Goal: Check status: Check status

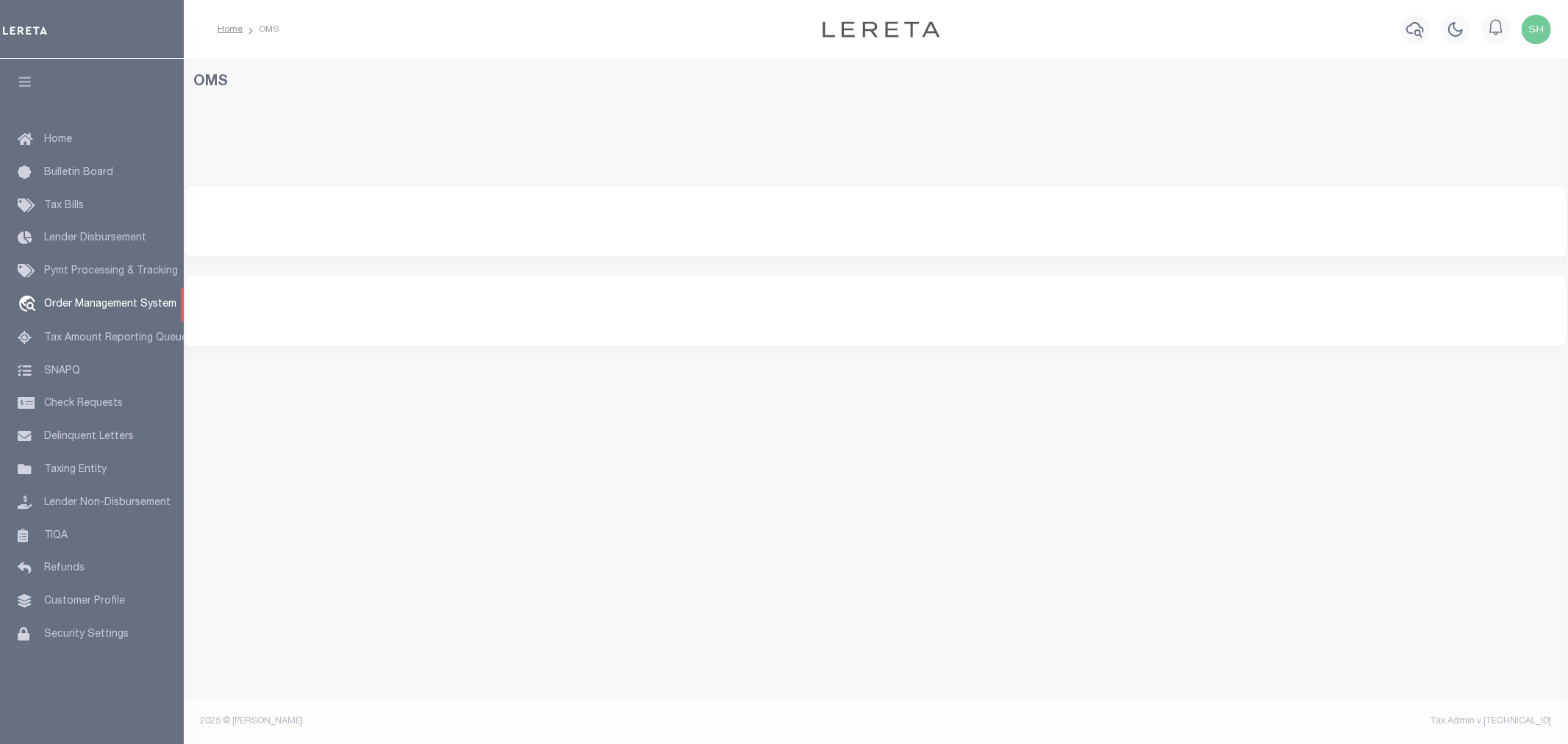
select select "200"
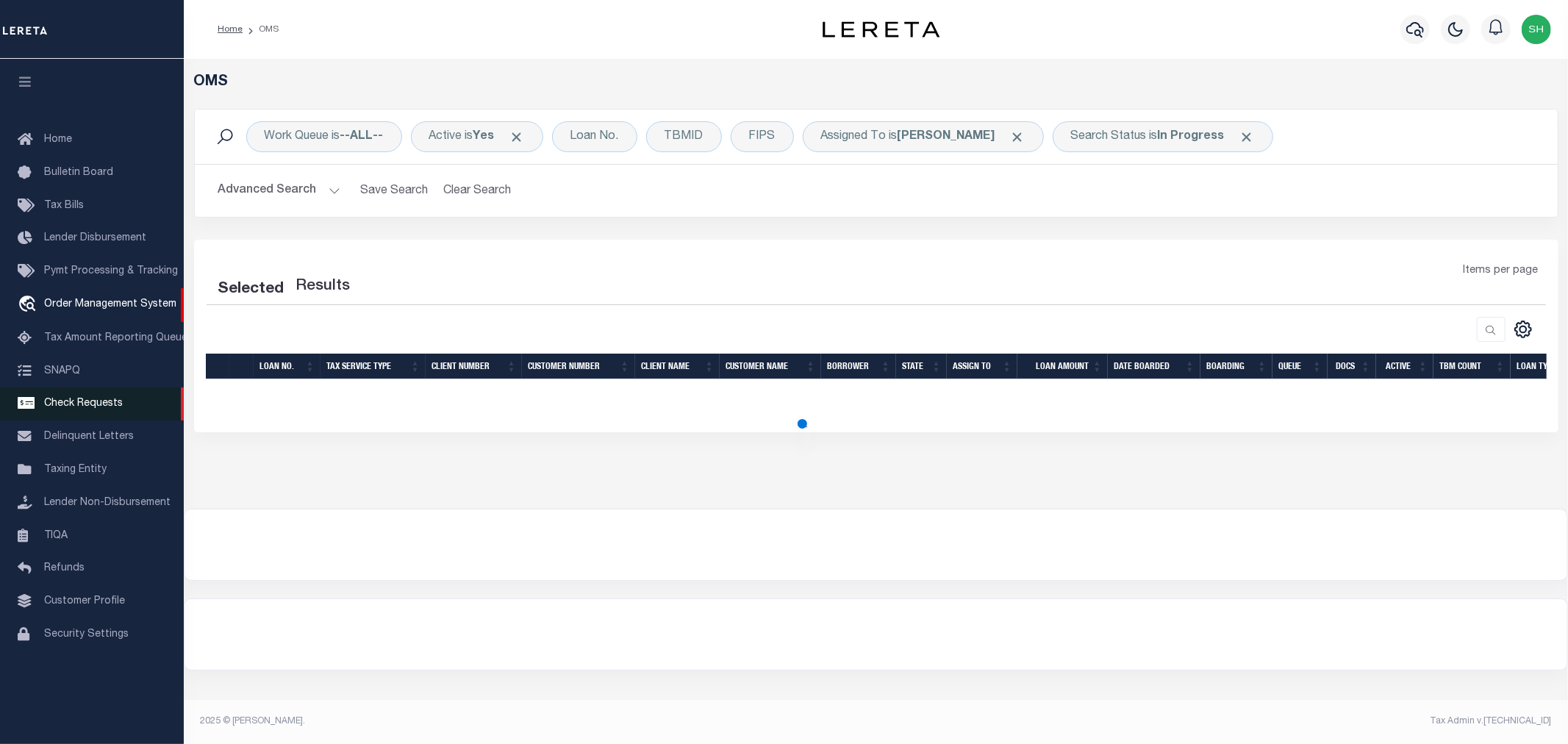
select select "200"
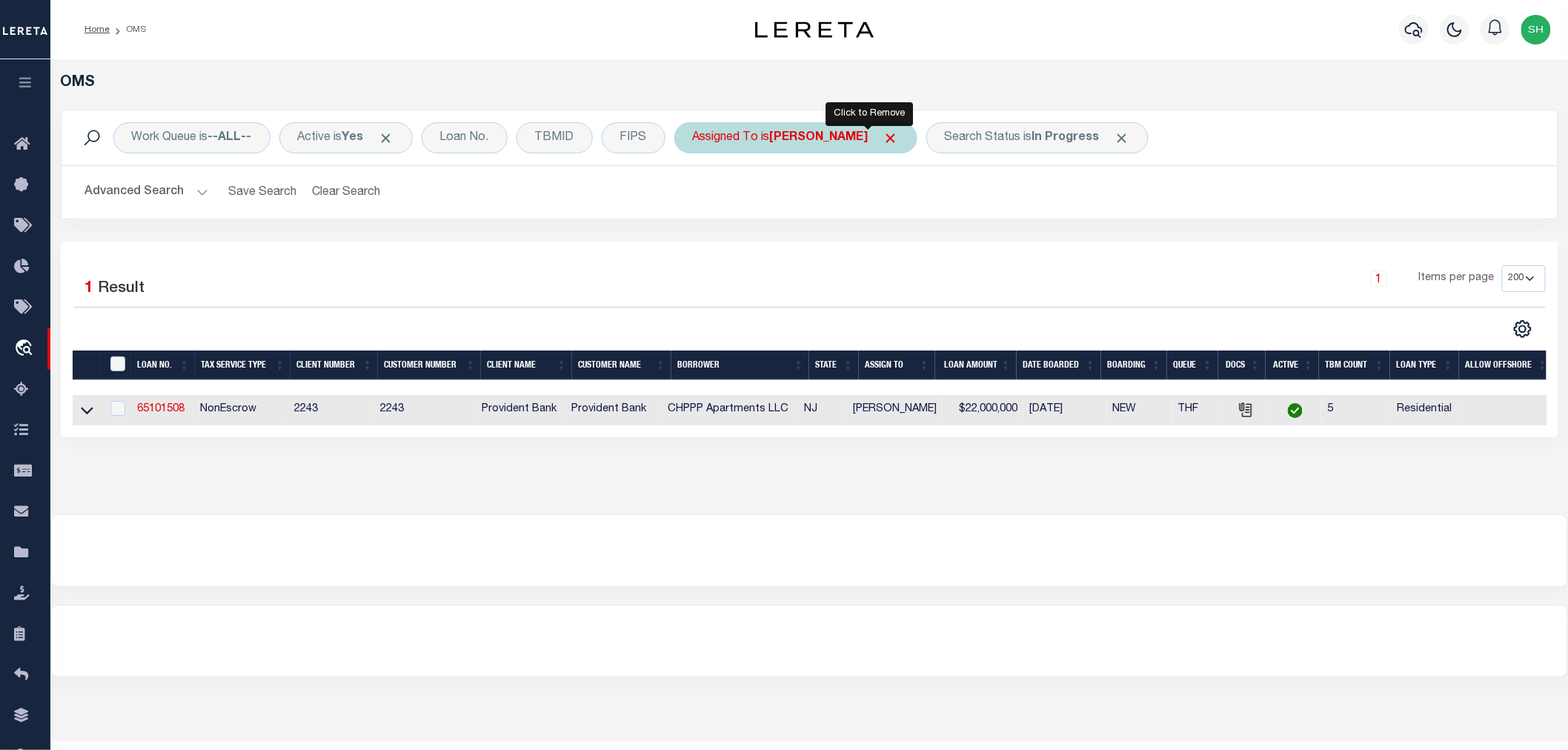
click at [883, 134] on span "Click to Remove" at bounding box center [891, 138] width 16 height 16
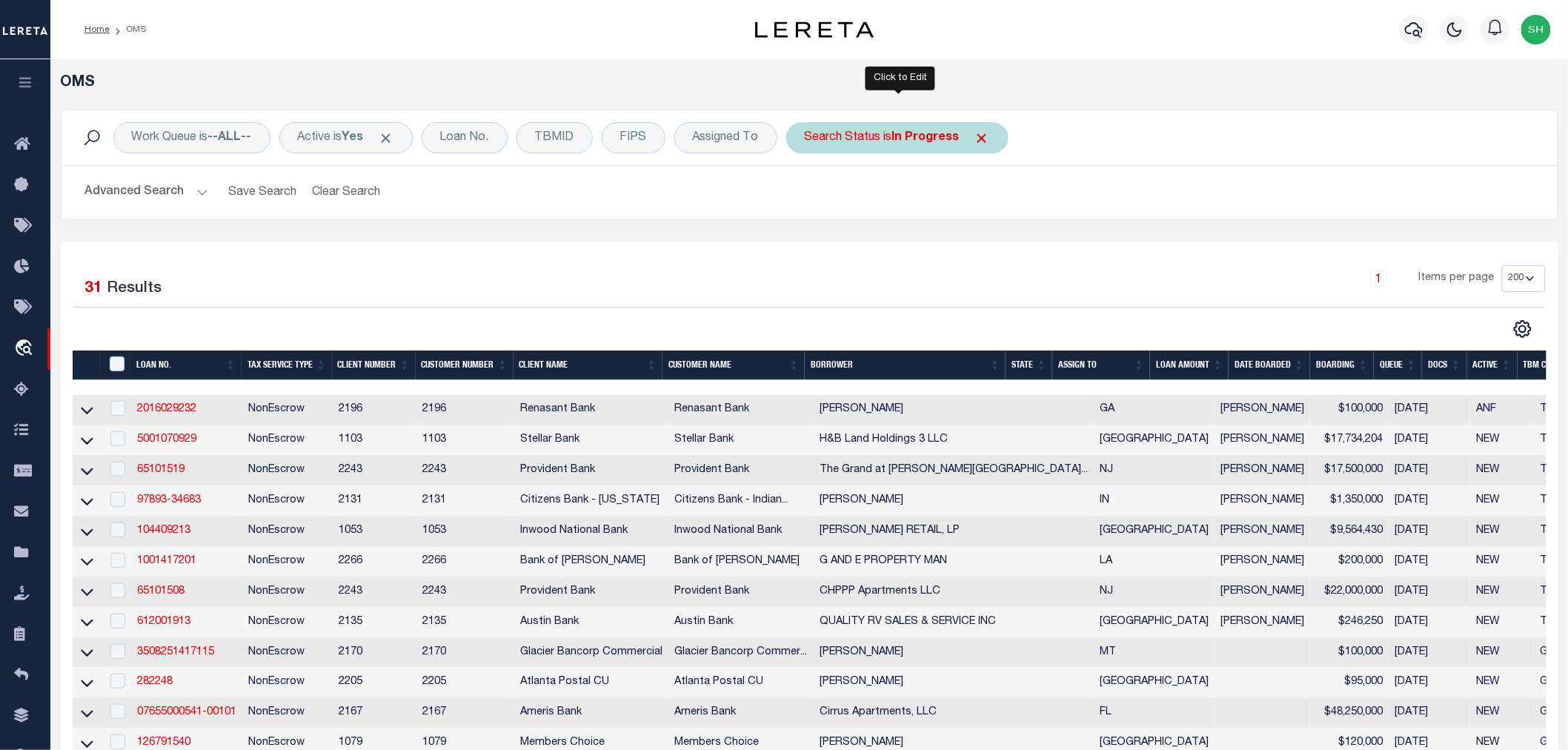
click at [939, 145] on div "Search Status is In Progress" at bounding box center [897, 137] width 222 height 31
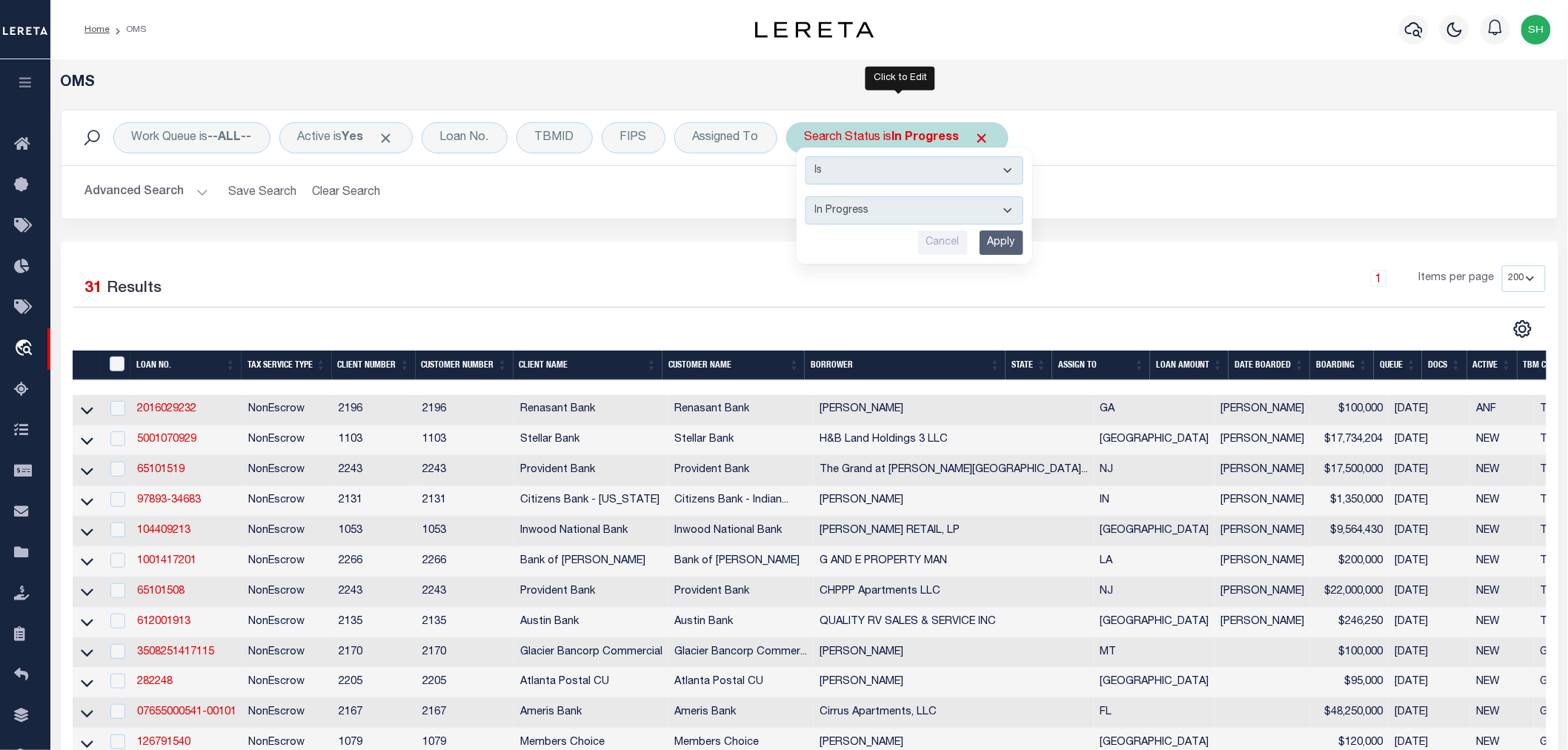
click at [858, 208] on select "Automated Search Bad Parcel Complete Duplicate Parcel High Dollar Reporting In …" at bounding box center [915, 209] width 218 height 28
select select "RD"
click at [807, 196] on select "Automated Search Bad Parcel Complete Duplicate Parcel High Dollar Reporting In …" at bounding box center [915, 209] width 218 height 28
click at [998, 239] on input "Apply" at bounding box center [1001, 242] width 44 height 25
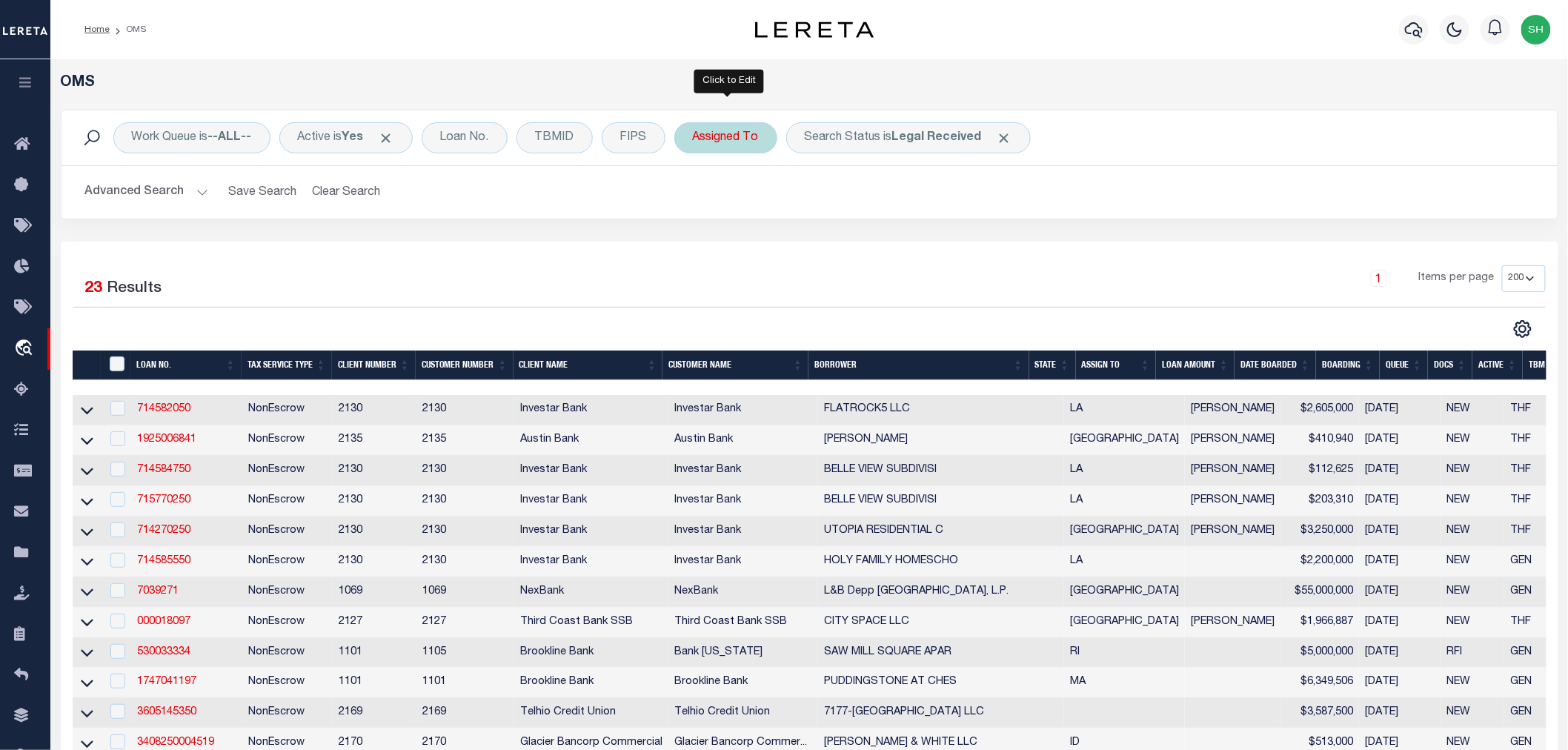
click at [706, 134] on div "Assigned To" at bounding box center [725, 137] width 103 height 31
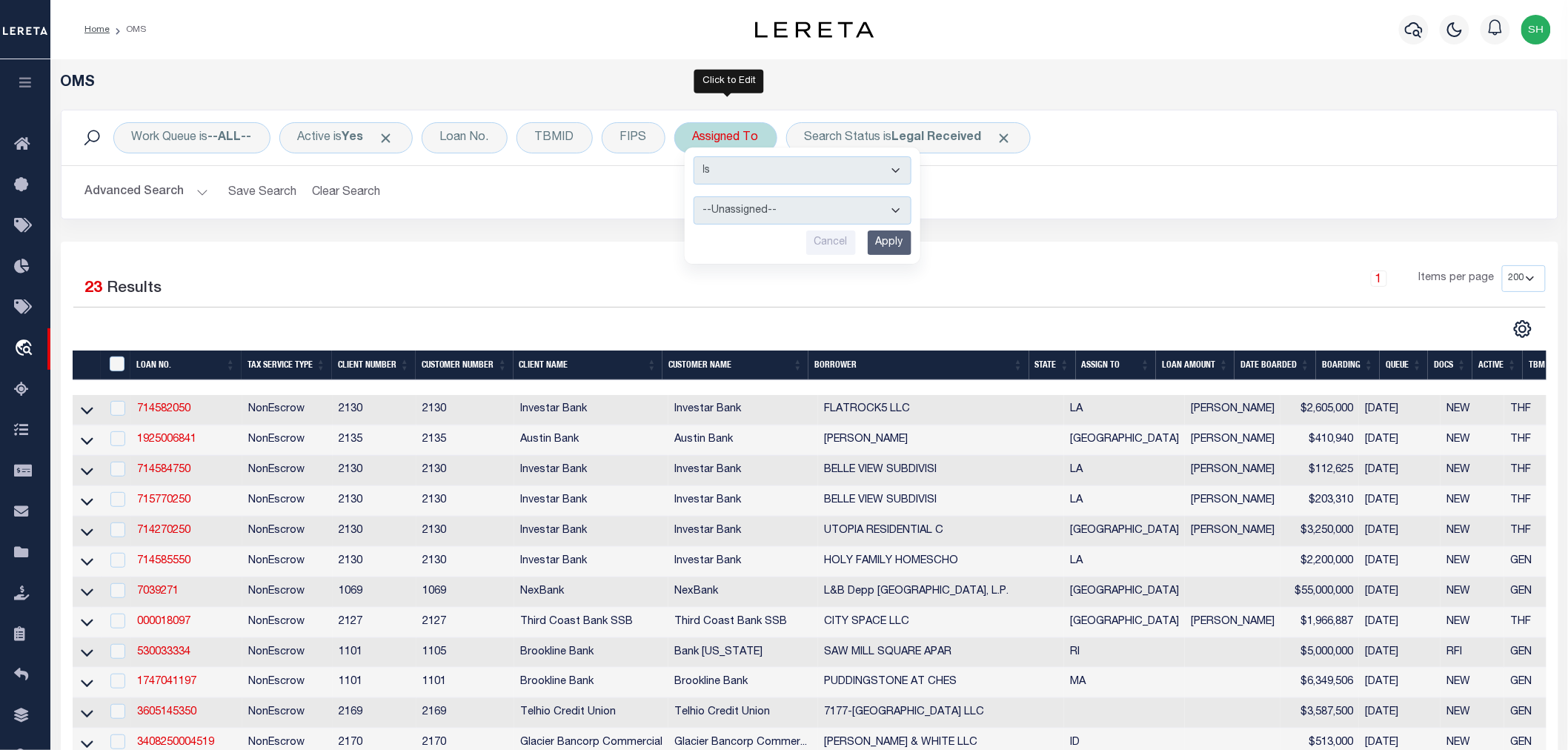
click at [746, 206] on select "--Unassigned-- [PERSON_NAME] [PERSON_NAME] [PERSON_NAME] [PERSON_NAME], [PERSON…" at bounding box center [803, 209] width 218 height 28
select select "[PERSON_NAME]"
click at [695, 196] on select "--Unassigned-- [PERSON_NAME] [PERSON_NAME] [PERSON_NAME] [PERSON_NAME], [PERSON…" at bounding box center [803, 209] width 218 height 28
click at [882, 239] on input "Apply" at bounding box center [889, 242] width 44 height 25
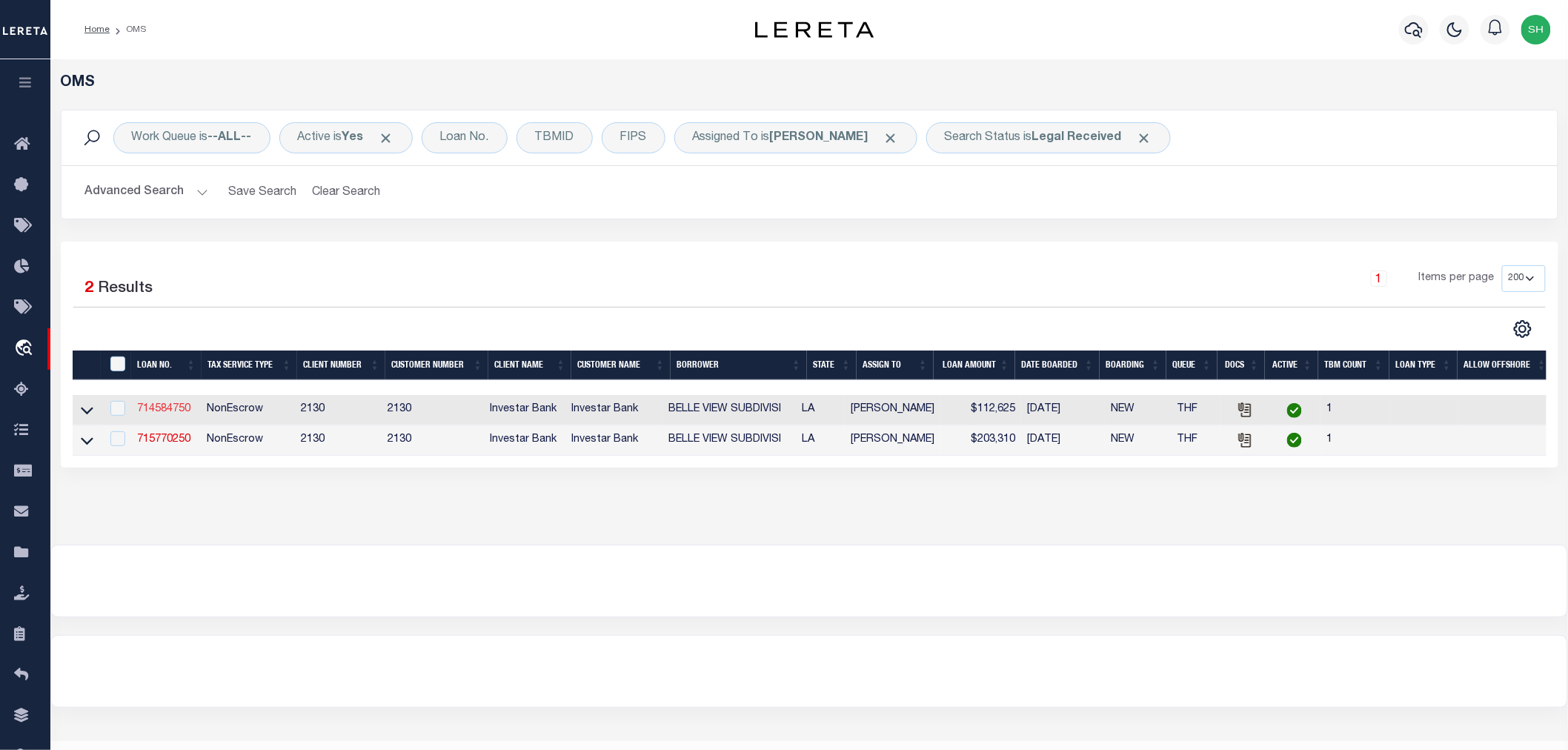
click at [161, 408] on link "714584750" at bounding box center [164, 409] width 53 height 11
type input "714584750"
type input "BELLE VIEW SUBDIVISI"
select select
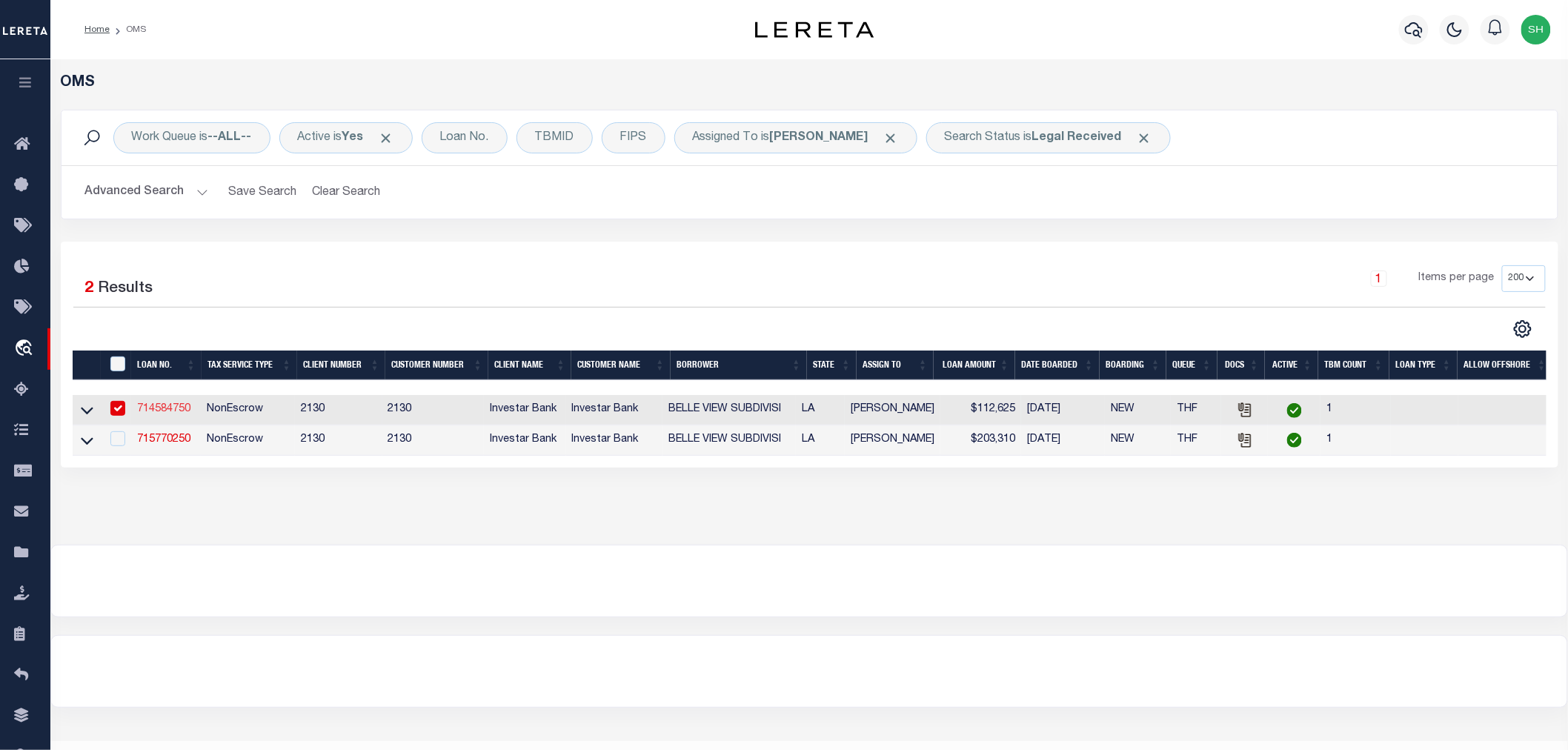
type input "[STREET_ADDRESS][PERSON_NAME]"
type input "LAFAYETTE LA 70503"
select select "NonEscrow"
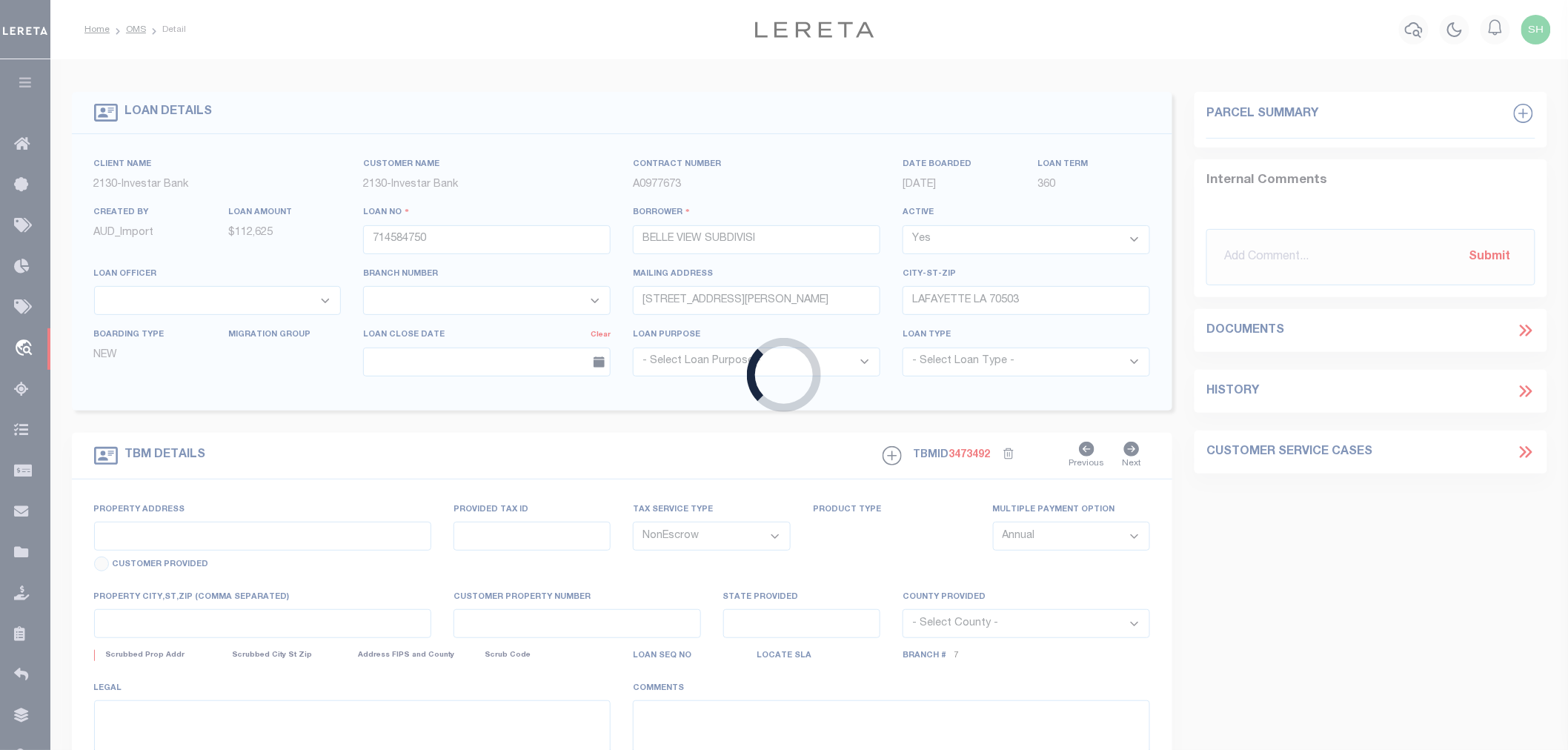
type input "[STREET_ADDRESS]"
select select
type input "LAFAYETTE LA 70506"
type input "143152"
type input "LA"
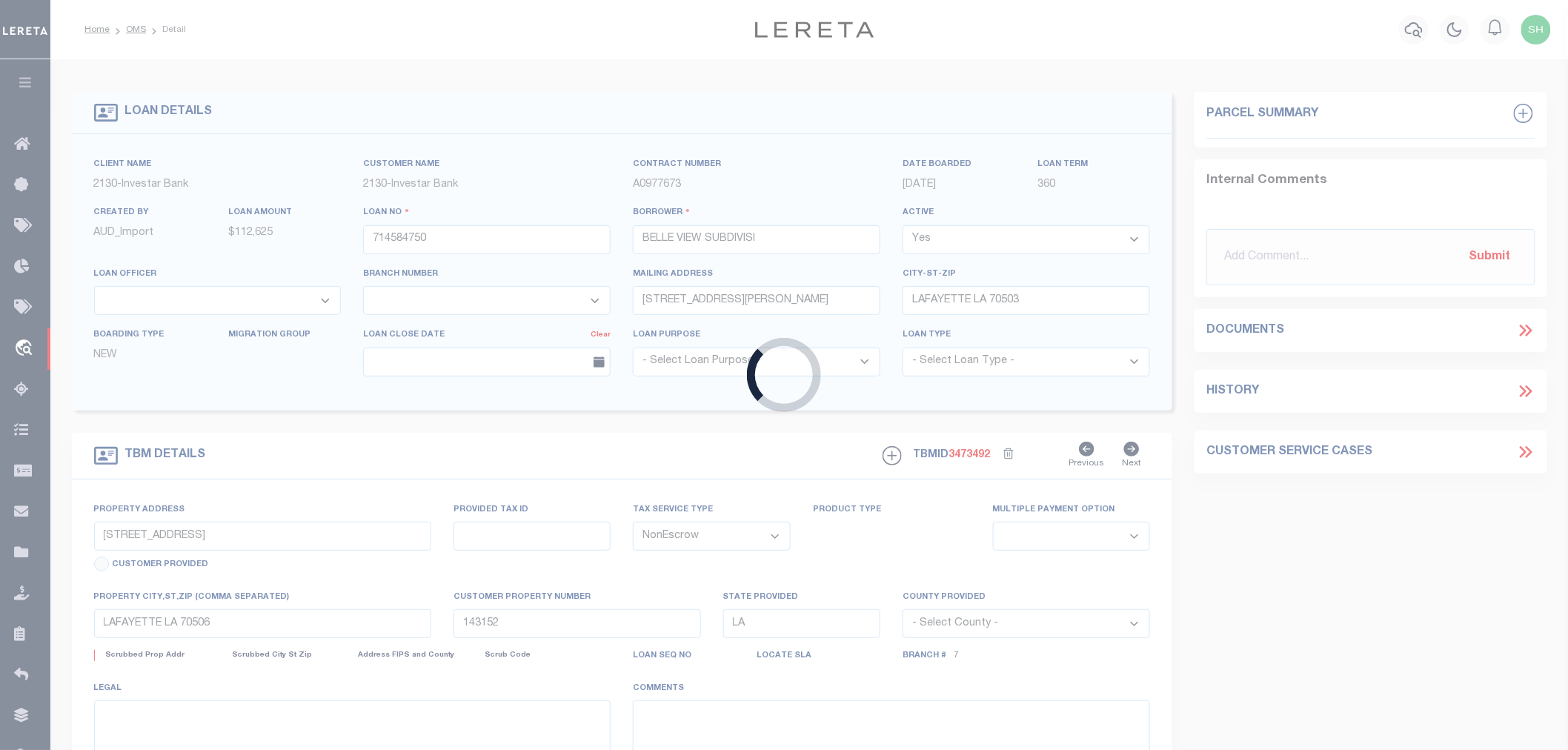
select select
select select "15359"
select select "2458"
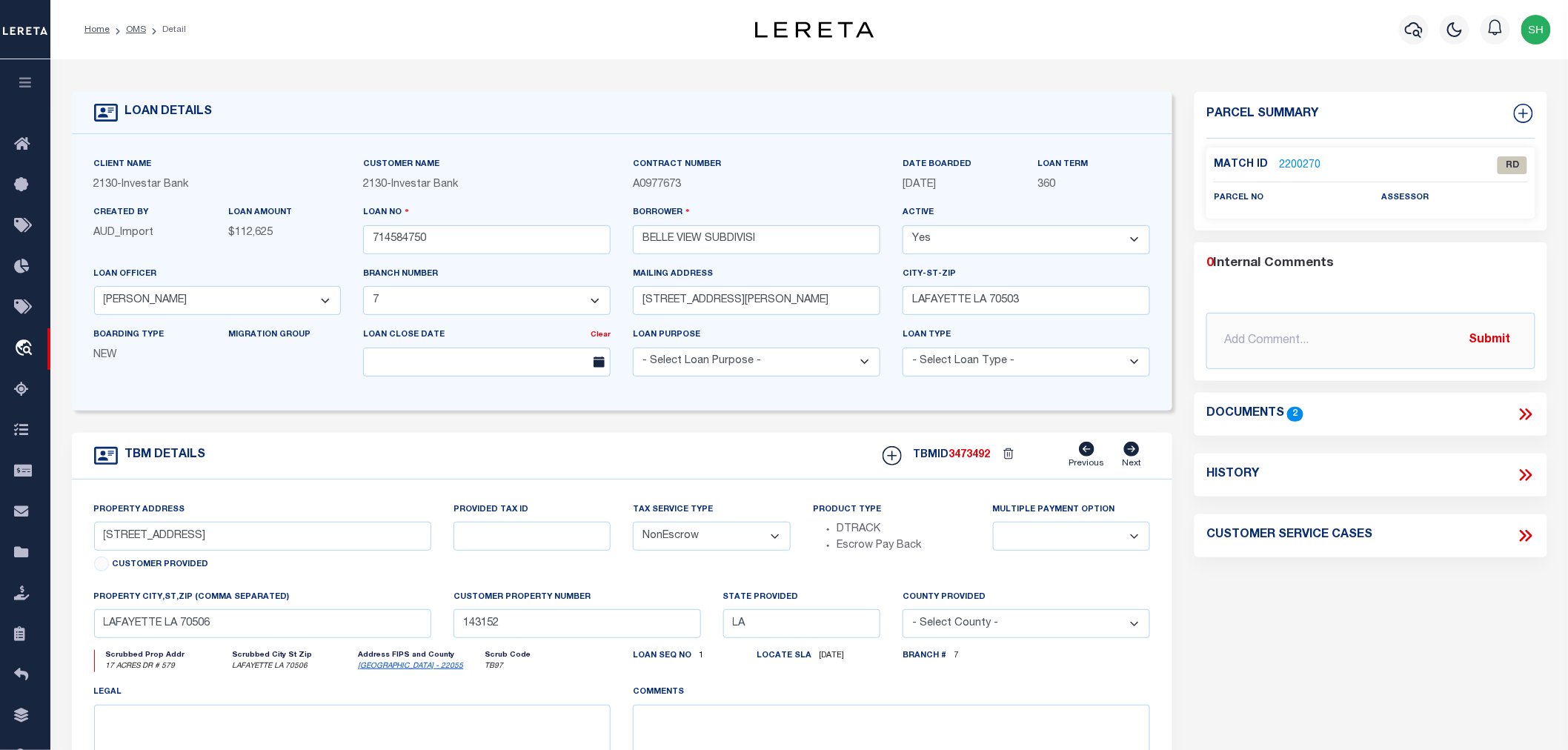
click at [1524, 409] on icon at bounding box center [1526, 414] width 20 height 20
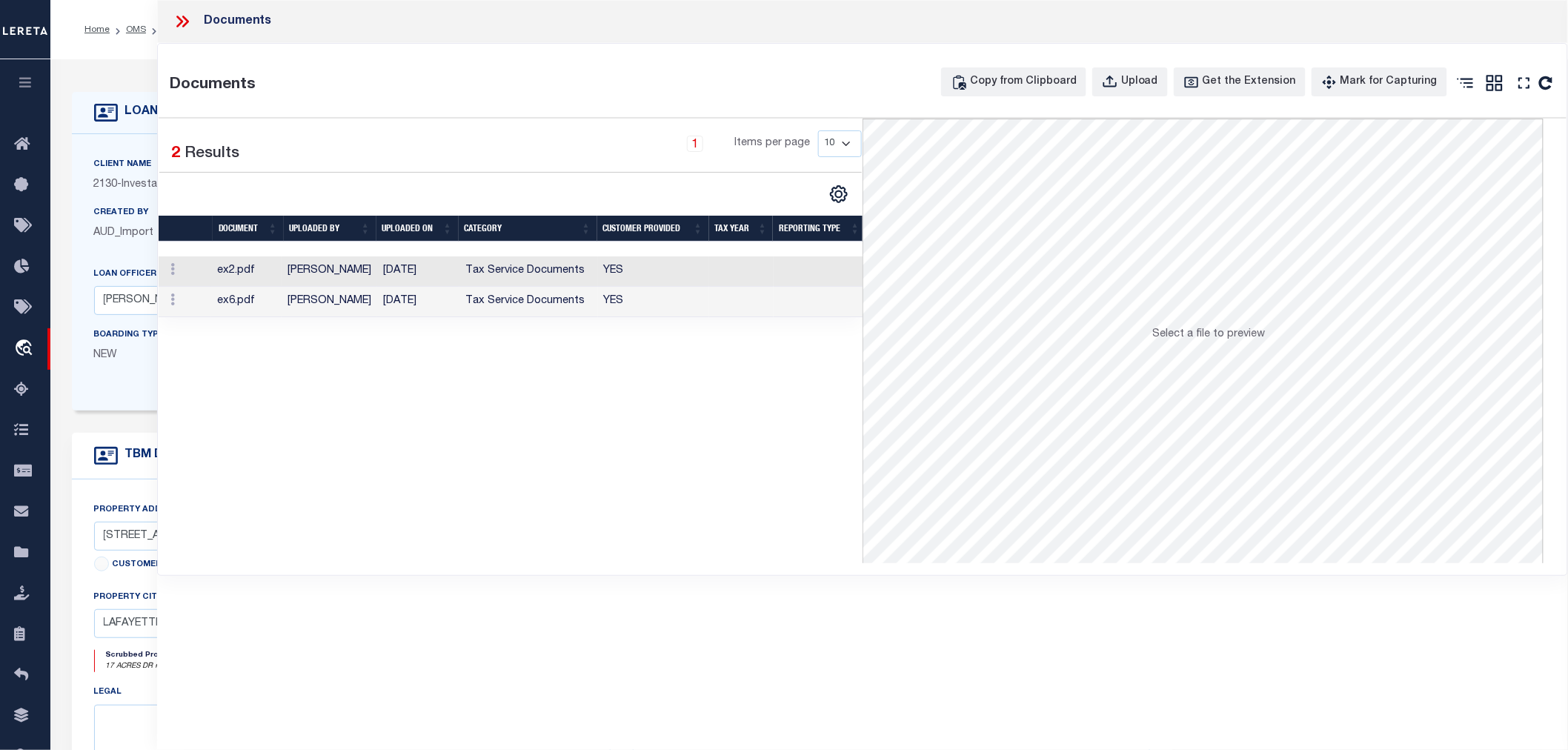
click at [341, 274] on td "[PERSON_NAME]" at bounding box center [329, 271] width 95 height 30
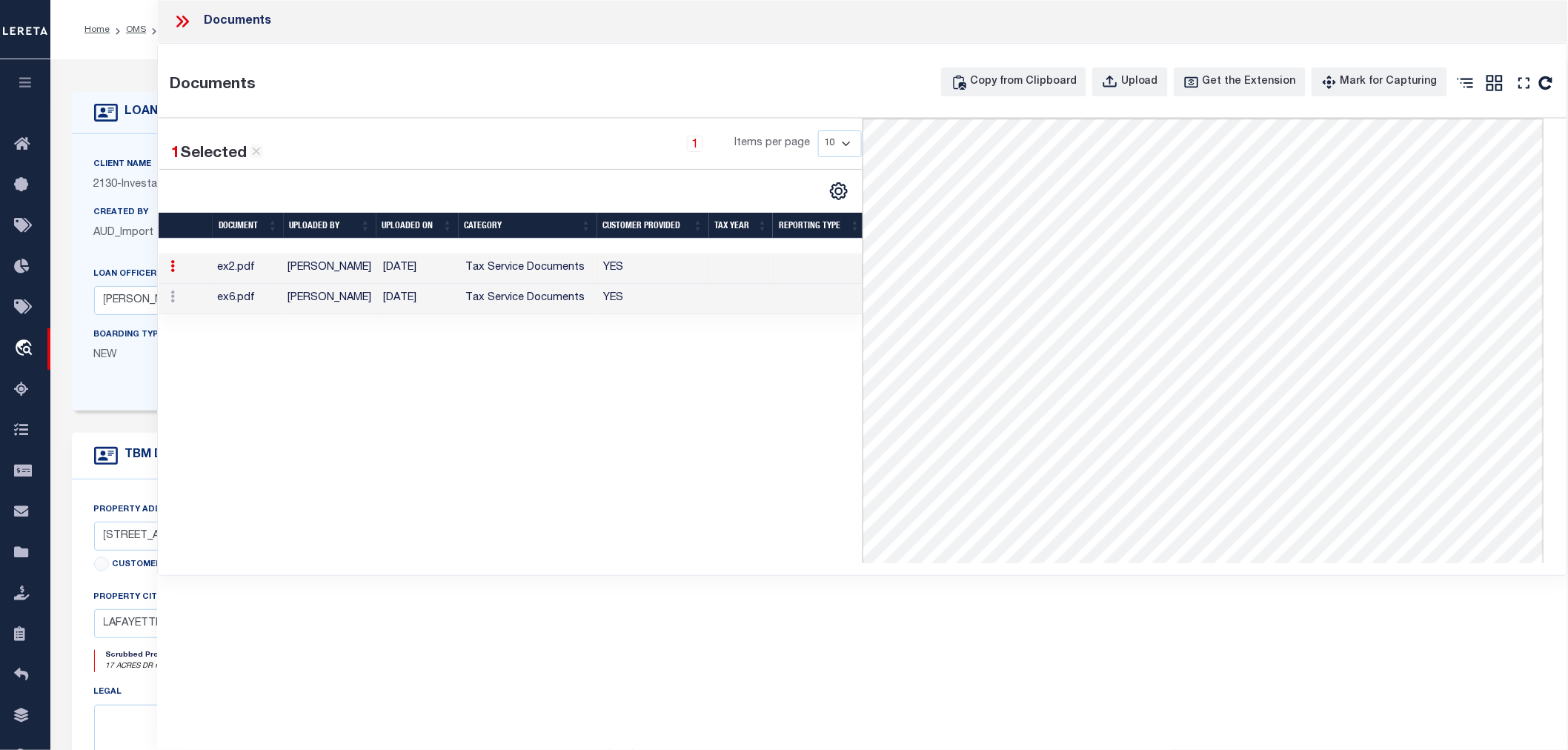
click at [367, 300] on td "[PERSON_NAME]" at bounding box center [329, 299] width 95 height 30
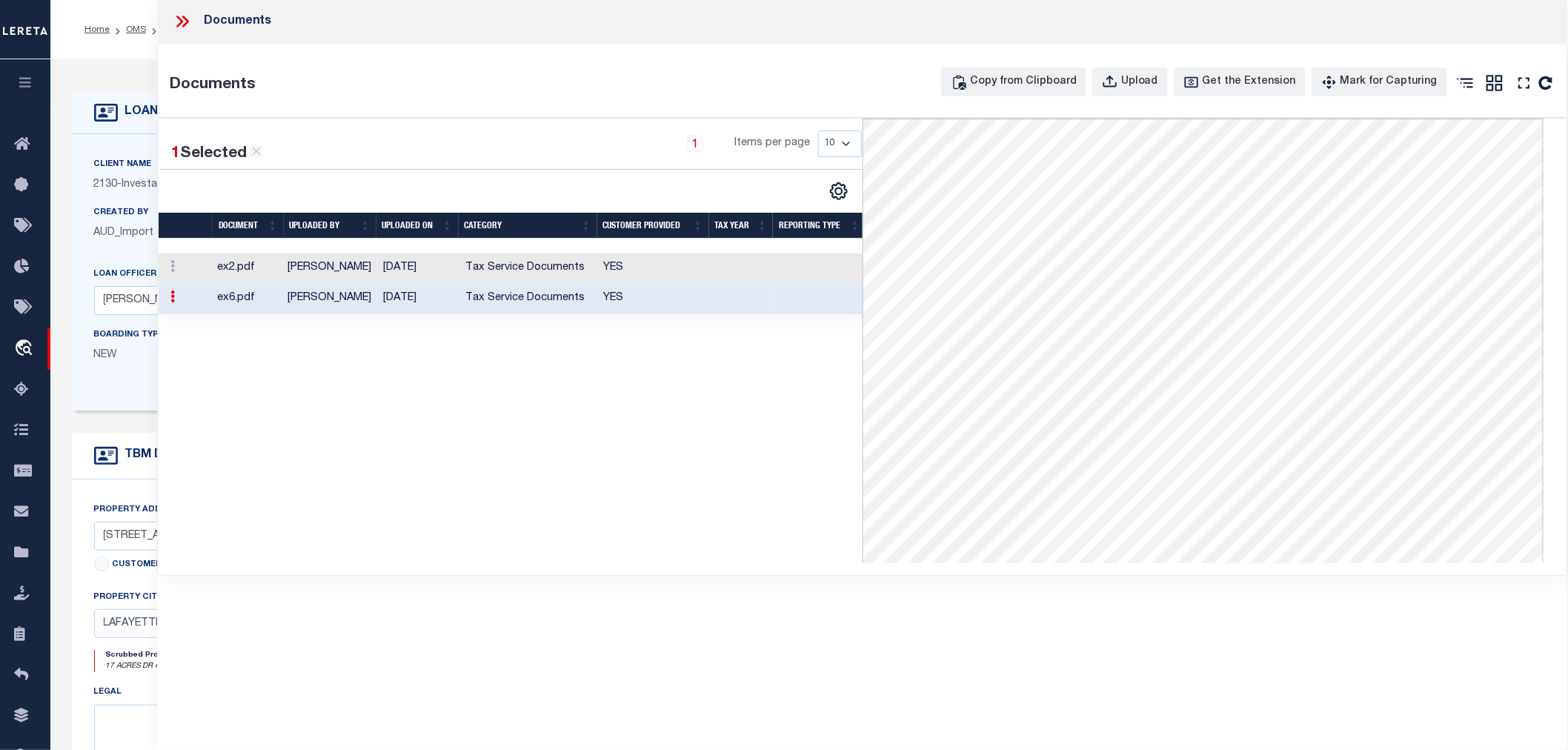
click at [180, 25] on icon at bounding box center [179, 22] width 7 height 12
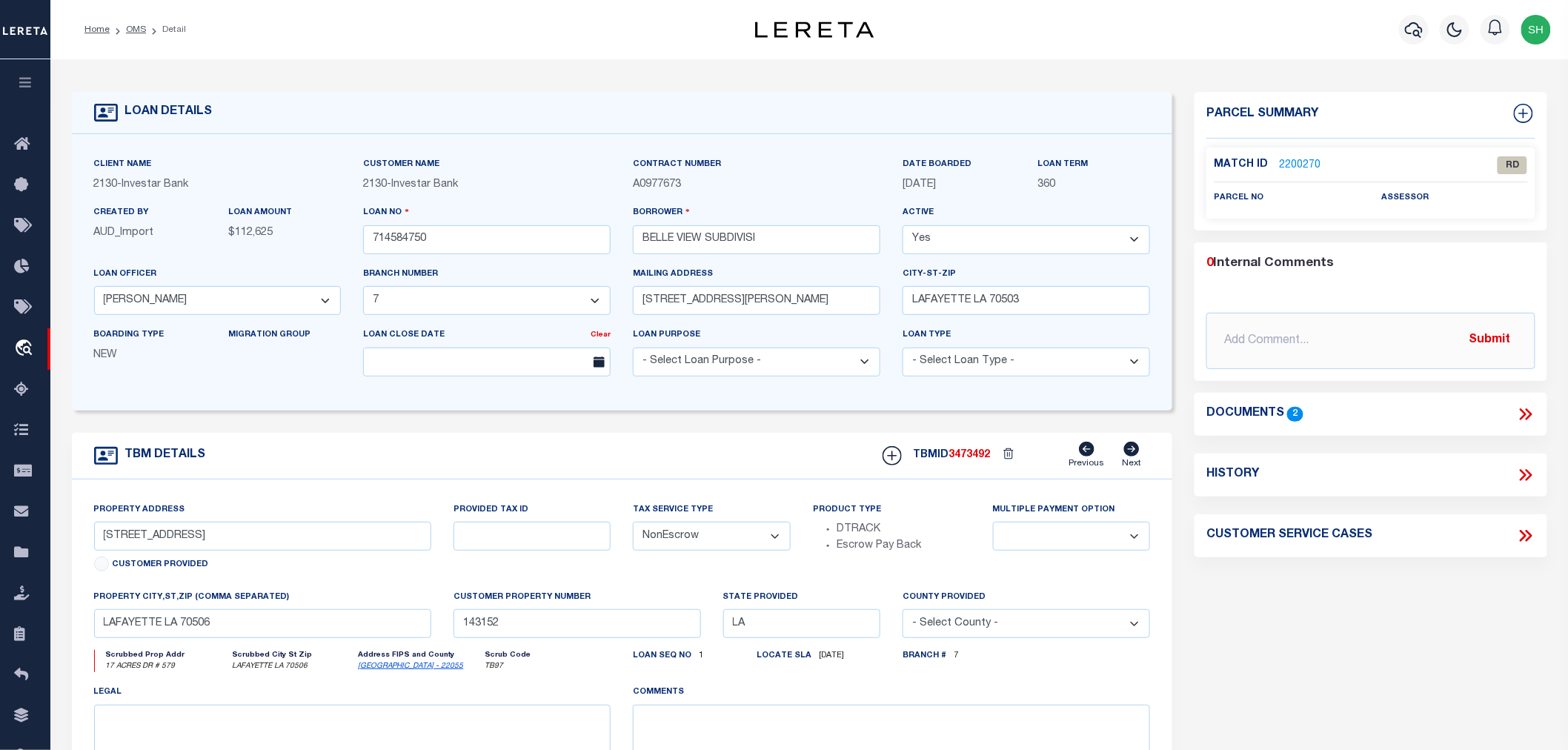
click at [1294, 159] on link "2200270" at bounding box center [1299, 165] width 41 height 16
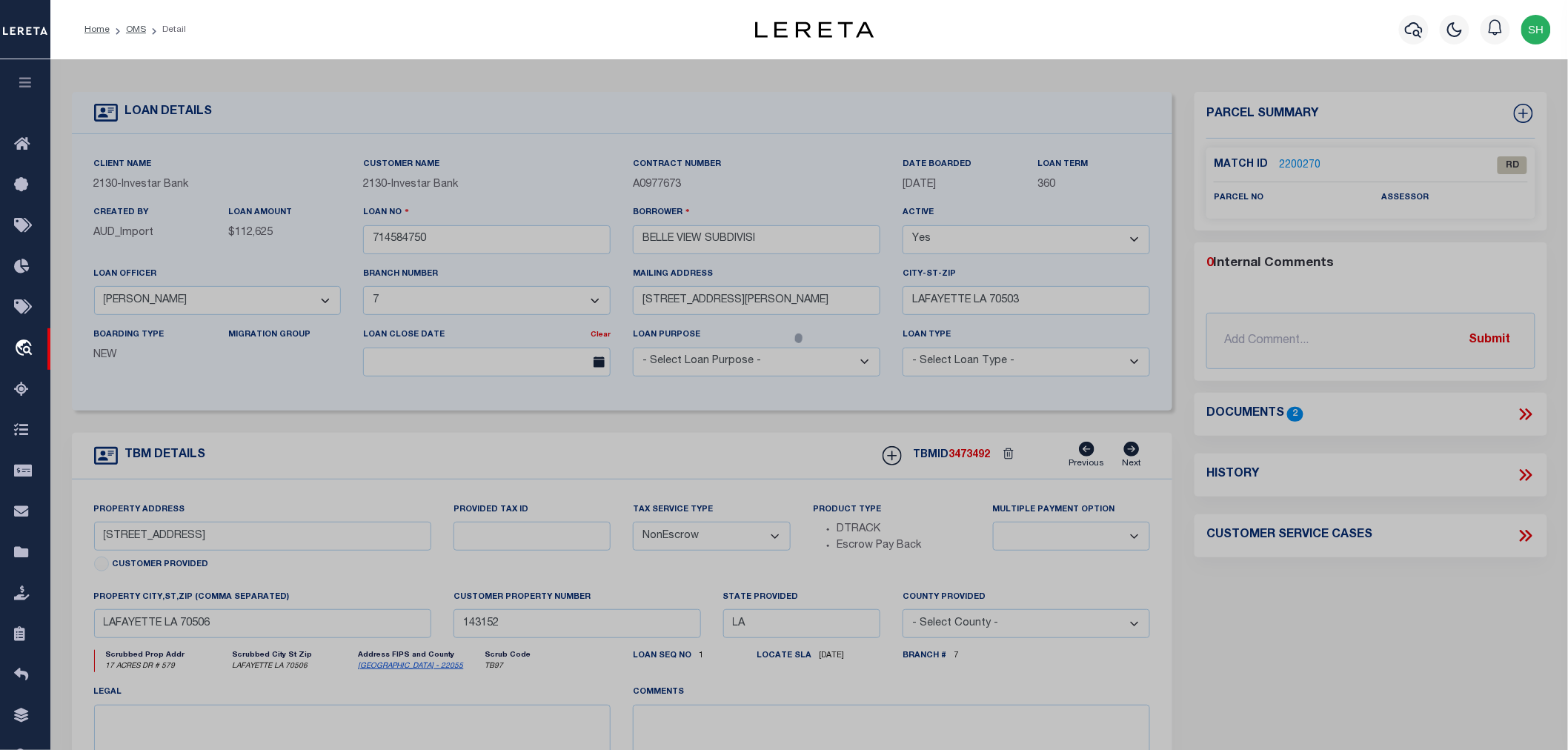
checkbox input "false"
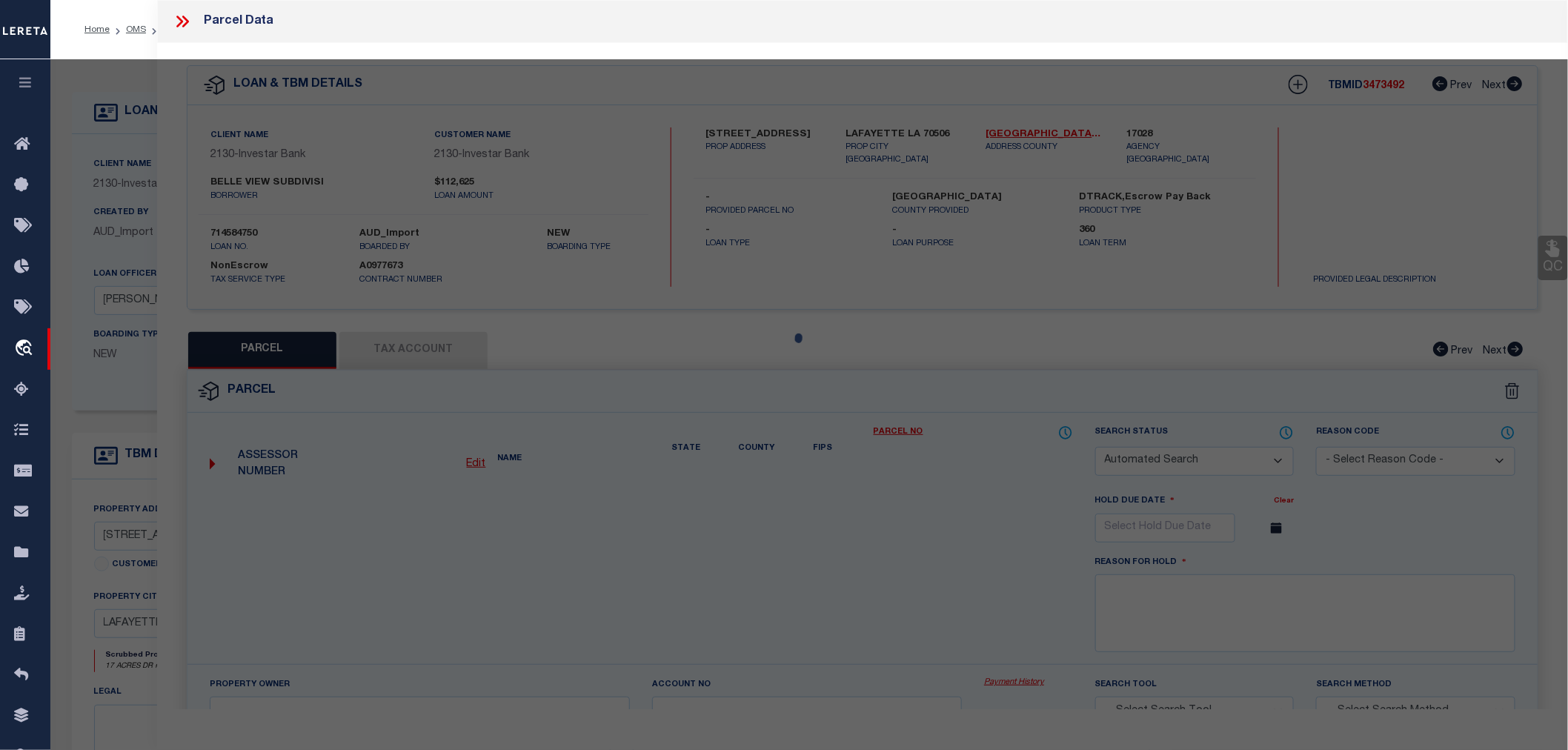
select select "RD"
checkbox input "false"
type textarea "Document uploaded that satisfies a legal requirement, changing from [GEOGRAPHIC…"
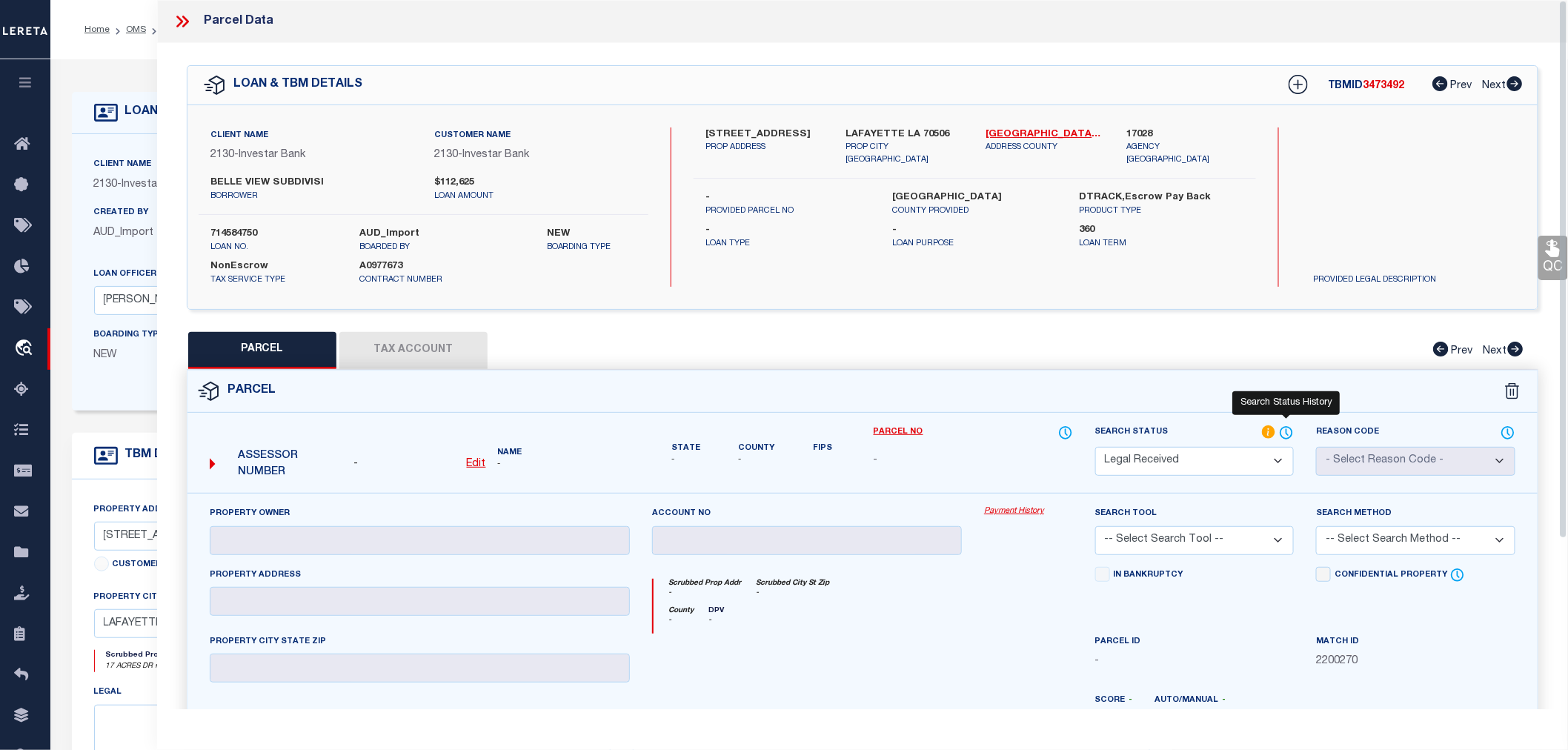
click at [1293, 426] on icon at bounding box center [1286, 432] width 15 height 17
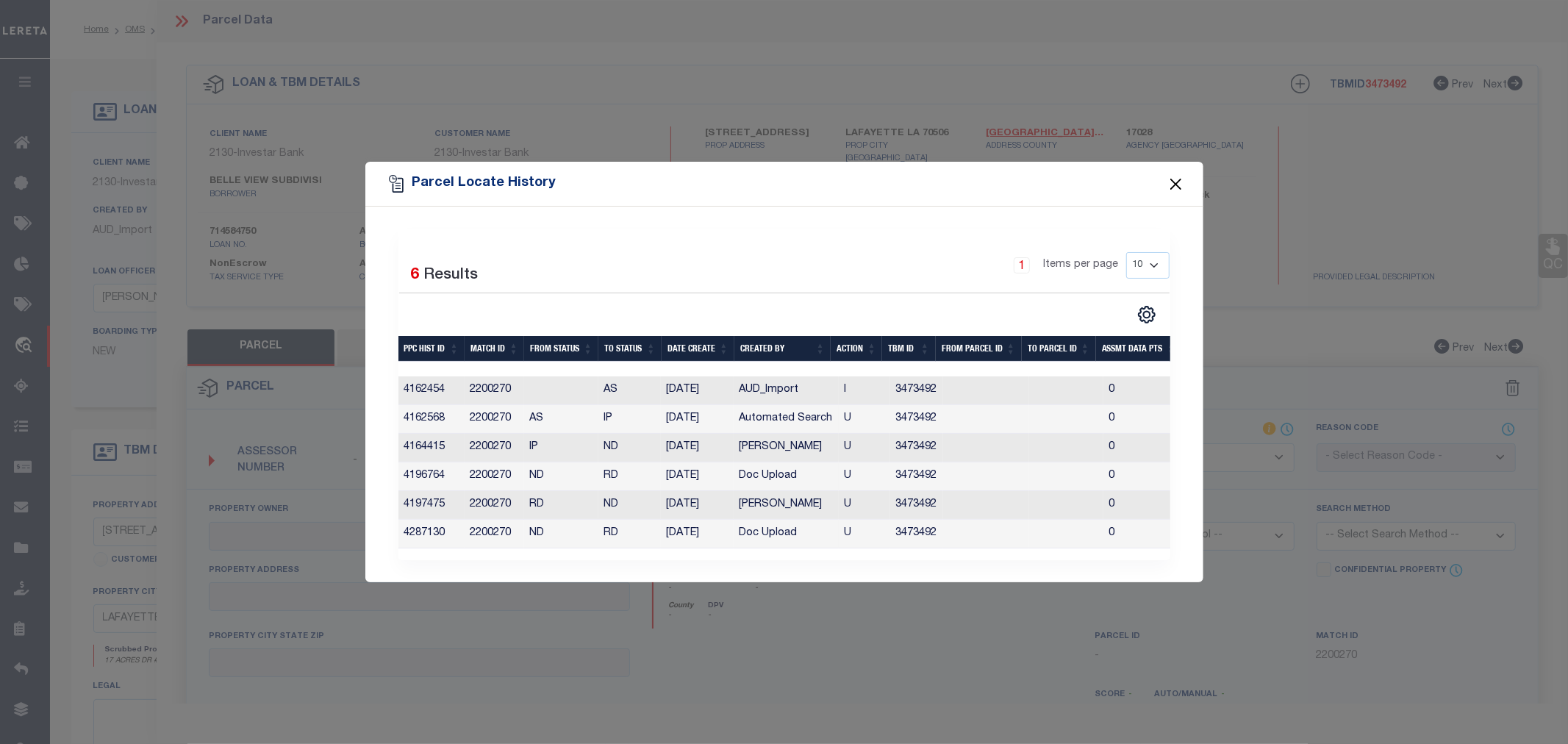
click at [1172, 174] on button "Close" at bounding box center [1175, 184] width 19 height 19
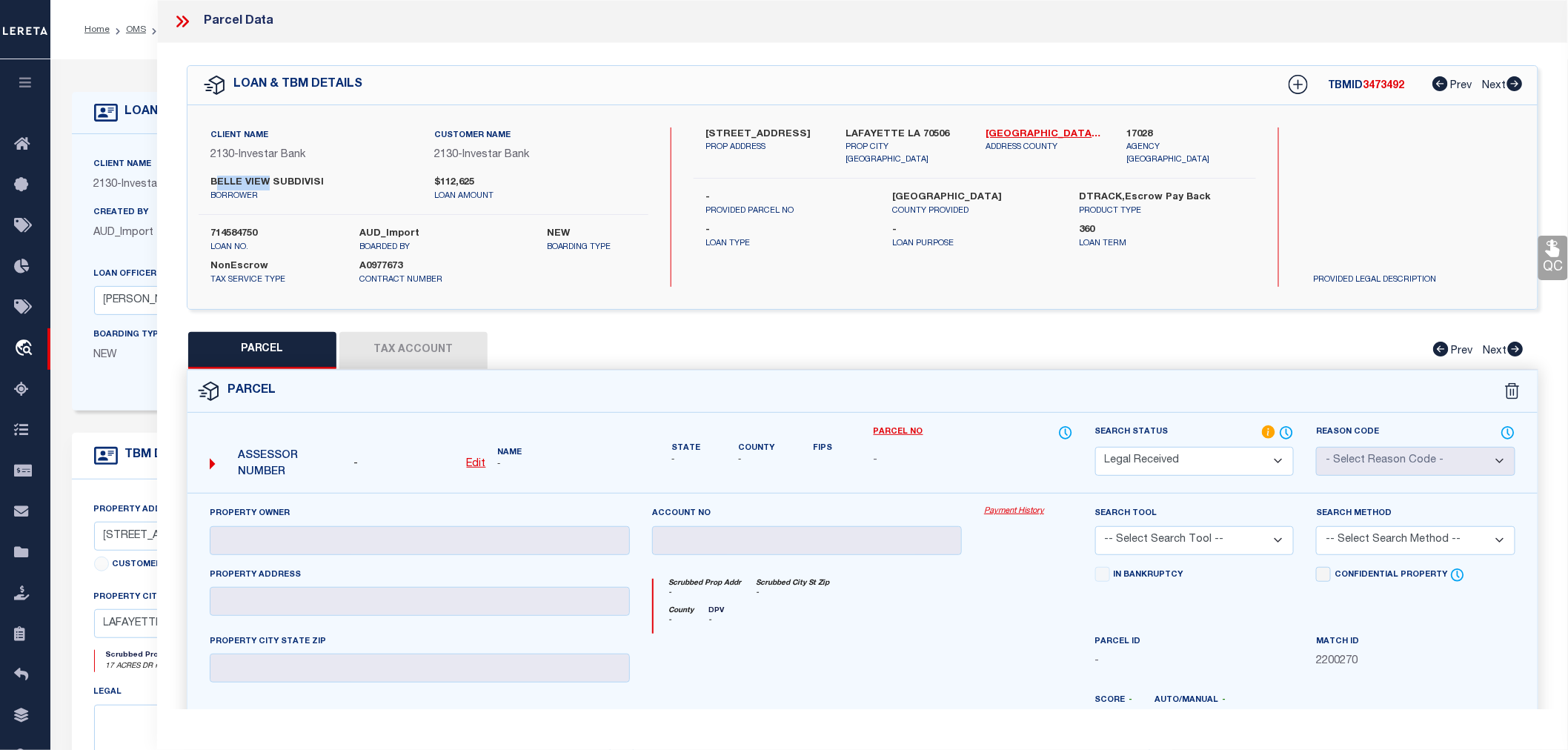
drag, startPoint x: 215, startPoint y: 183, endPoint x: 264, endPoint y: 184, distance: 49.0
click at [268, 183] on label "BELLE VIEW SUBDIVISI" at bounding box center [311, 183] width 202 height 15
click at [264, 184] on label "BELLE VIEW SUBDIVISI" at bounding box center [311, 183] width 202 height 15
drag, startPoint x: 207, startPoint y: 179, endPoint x: 267, endPoint y: 182, distance: 60.1
click at [267, 182] on div "BELLE VIEW SUBDIVISI borrower" at bounding box center [311, 189] width 225 height 27
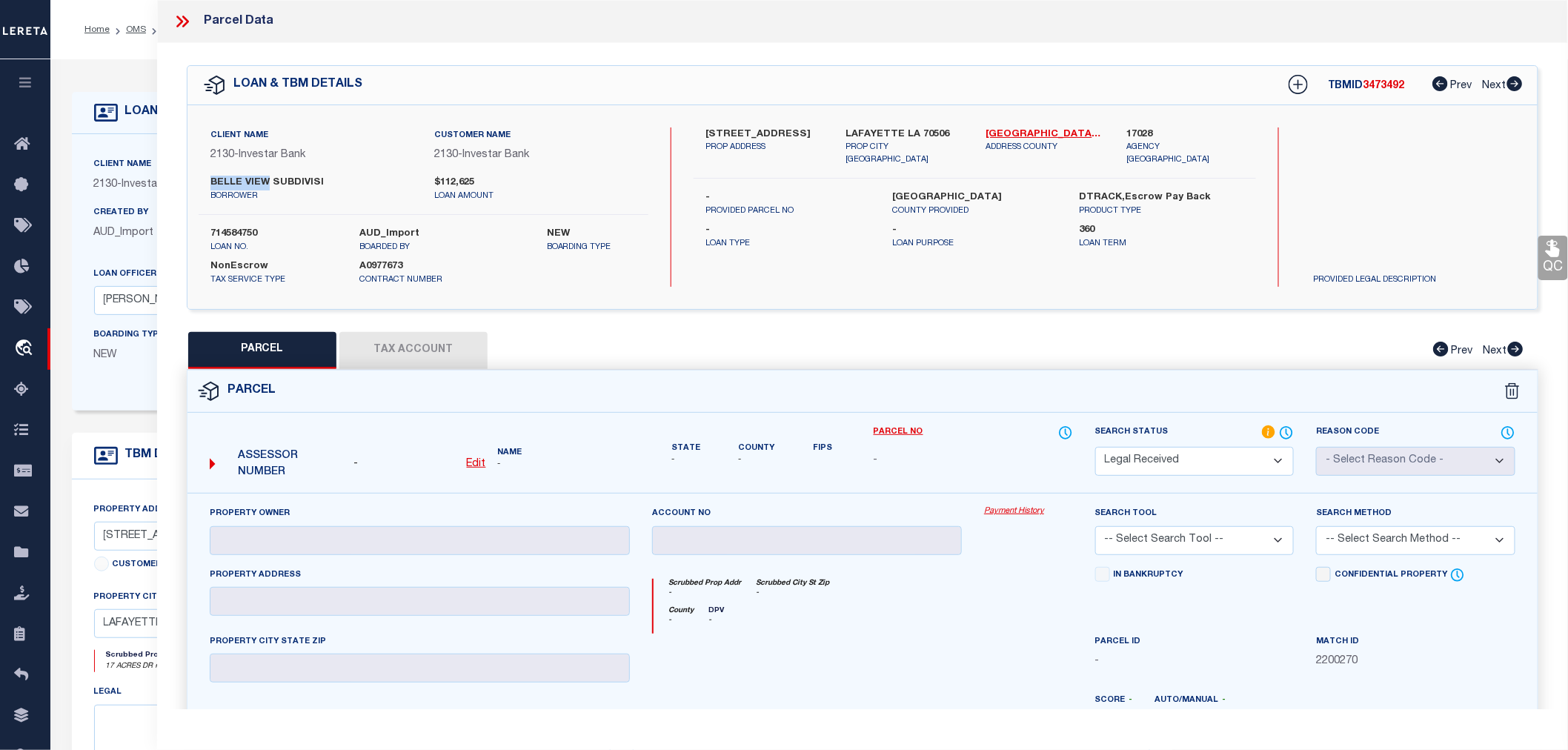
copy label "BELLE VIEW"
click at [184, 21] on icon at bounding box center [182, 22] width 20 height 20
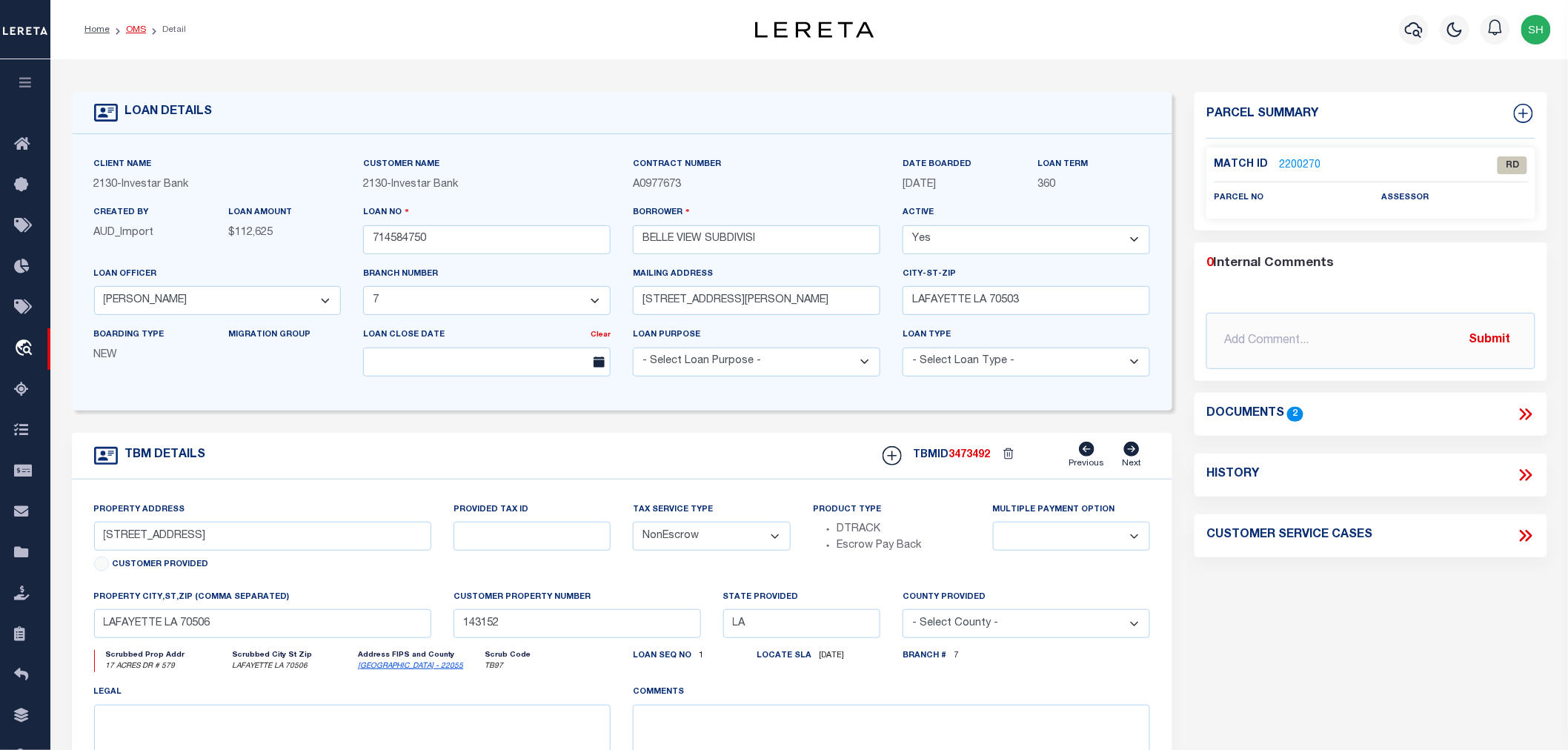
click at [135, 31] on link "OMS" at bounding box center [136, 30] width 20 height 9
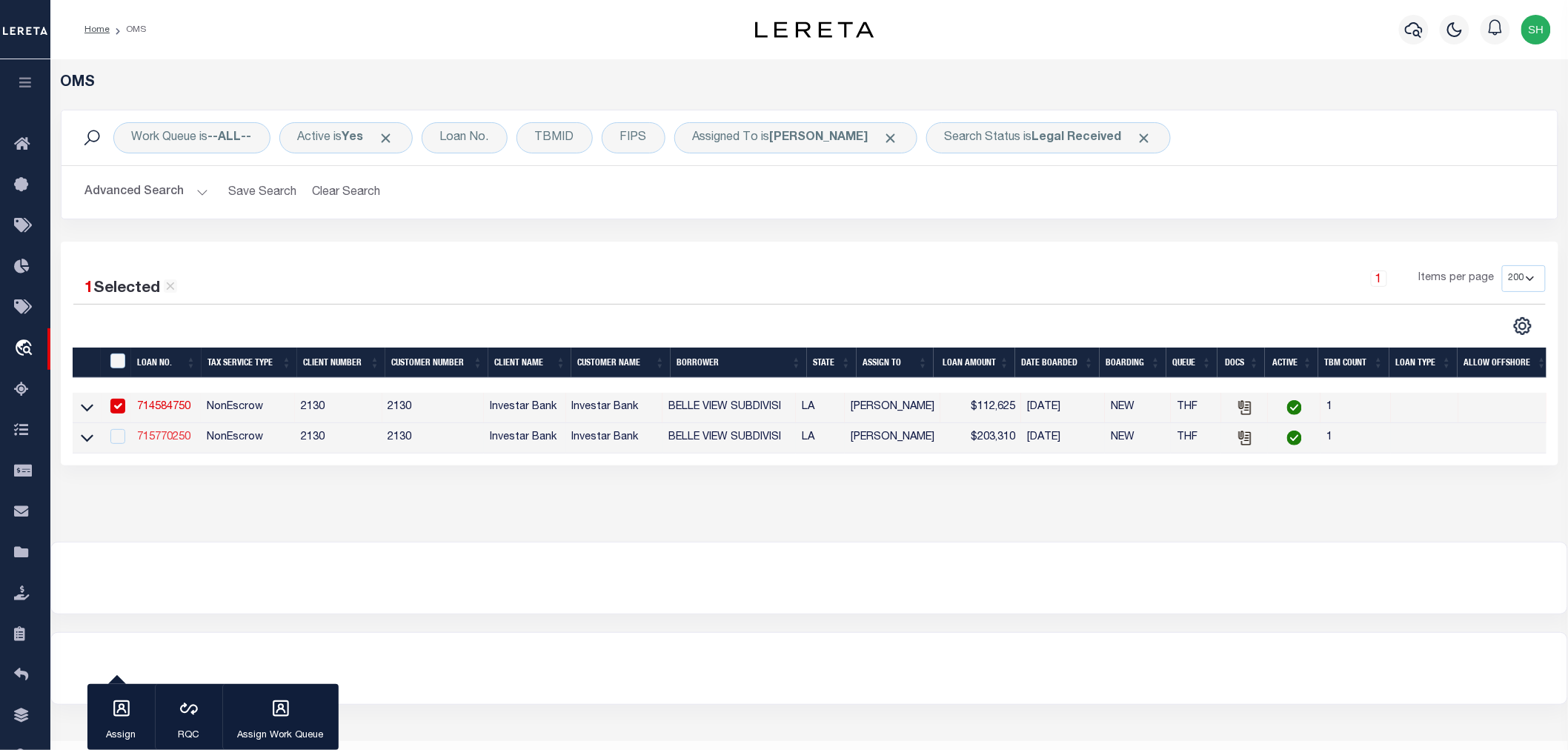
click at [154, 437] on link "715770250" at bounding box center [164, 437] width 53 height 11
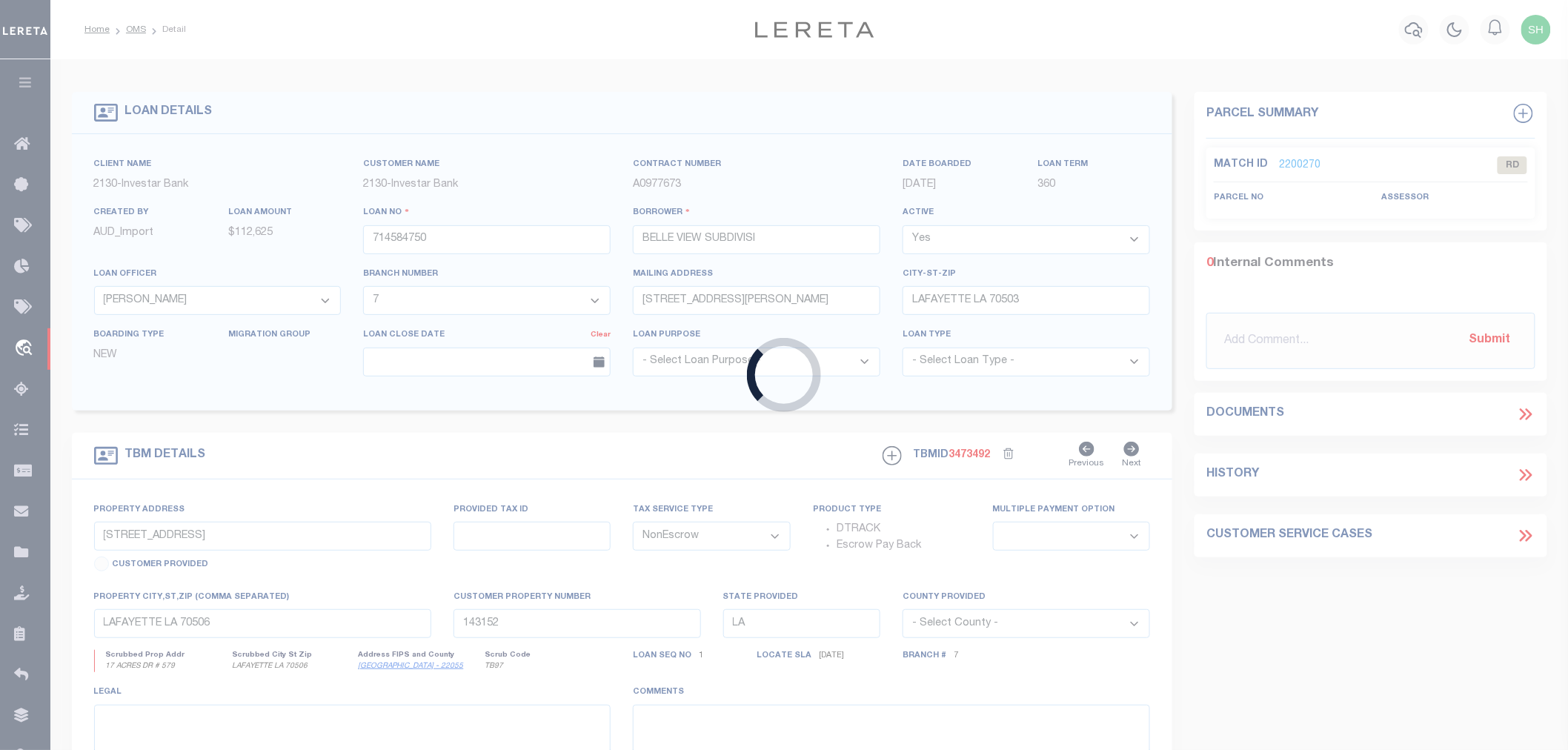
type input "715770250"
select select
select select "15359"
select select "2458"
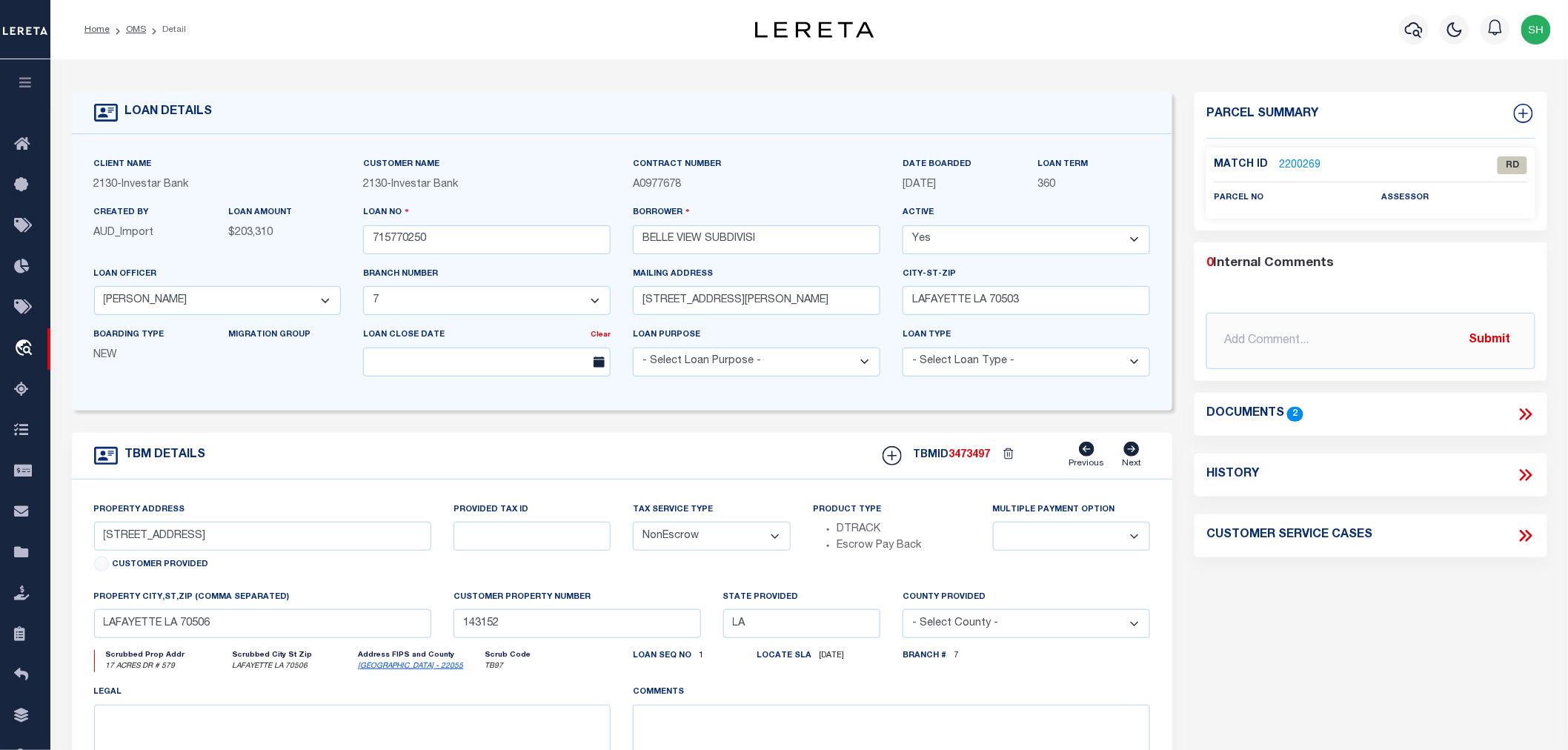
click at [1527, 405] on icon at bounding box center [1526, 414] width 20 height 20
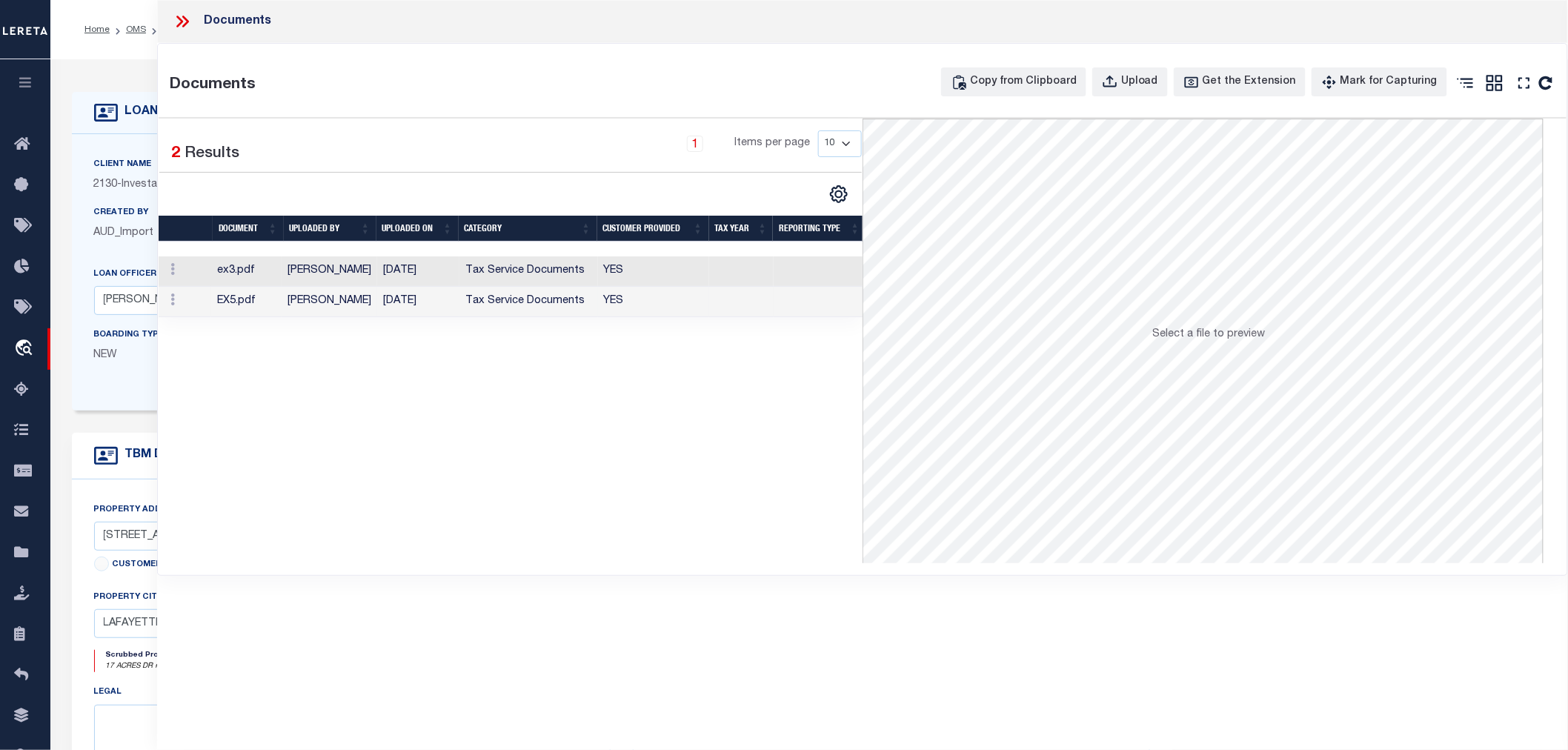
click at [317, 297] on td "[PERSON_NAME]" at bounding box center [329, 302] width 95 height 30
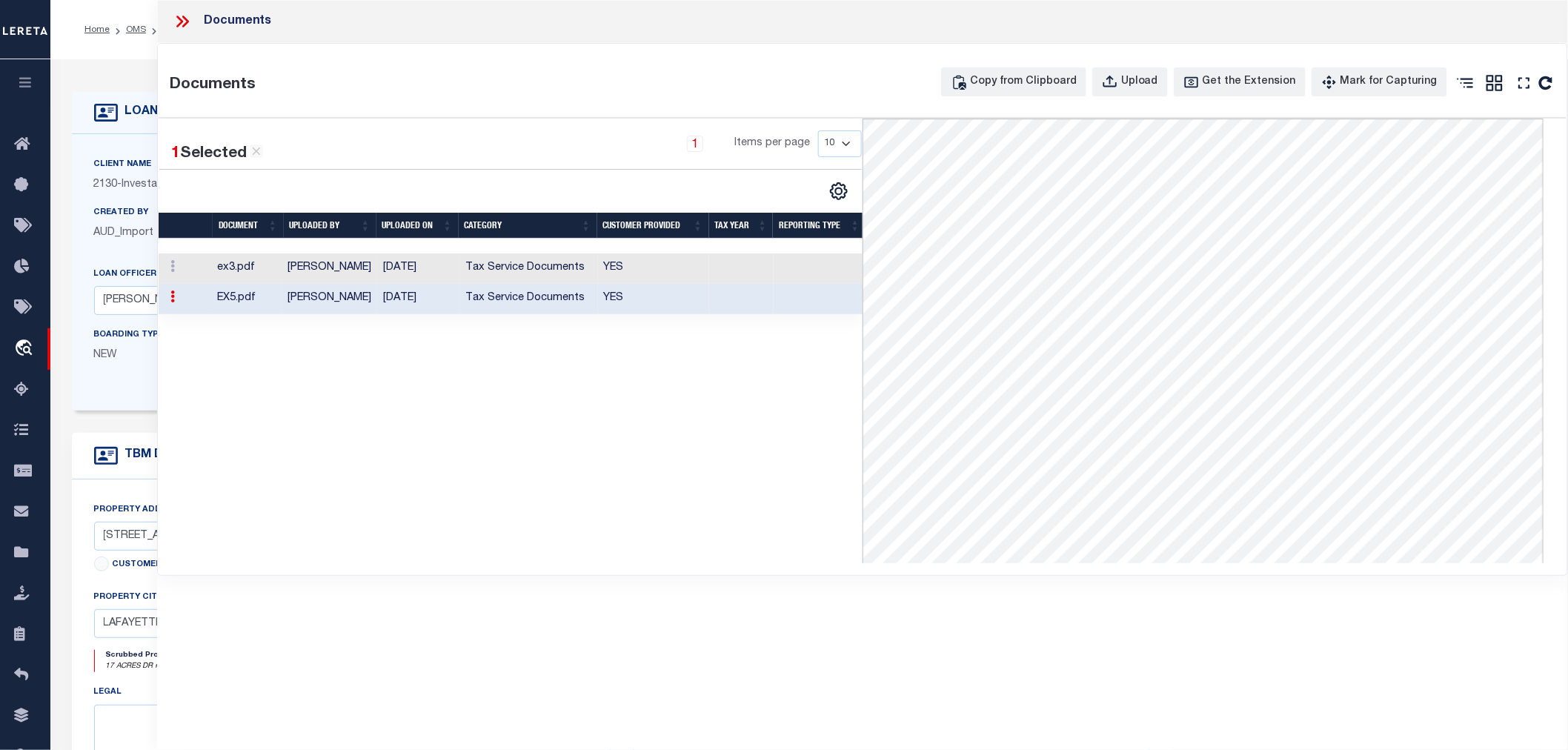
scroll to position [273, 0]
click at [191, 17] on icon at bounding box center [182, 22] width 20 height 20
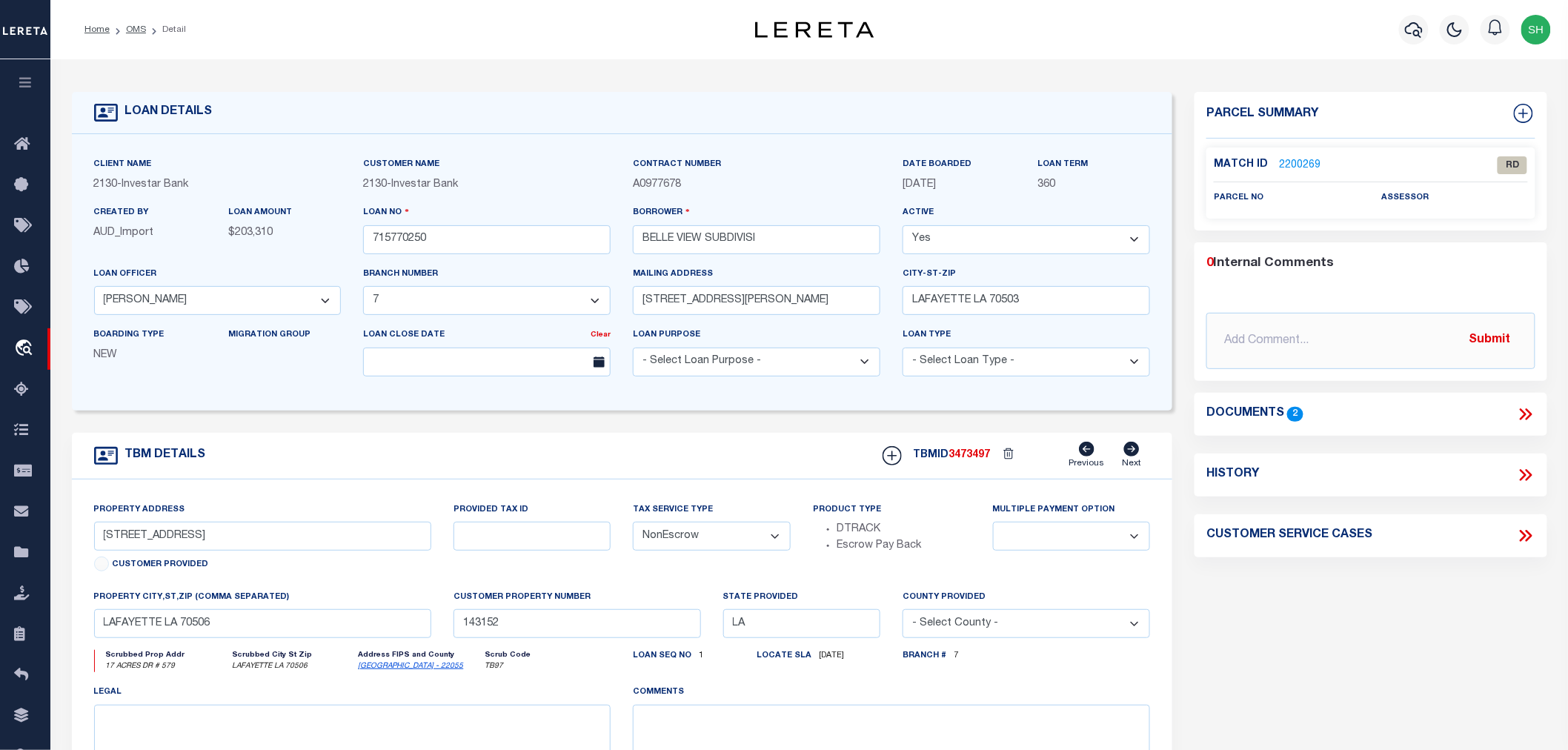
click at [1297, 158] on link "2200269" at bounding box center [1299, 165] width 41 height 16
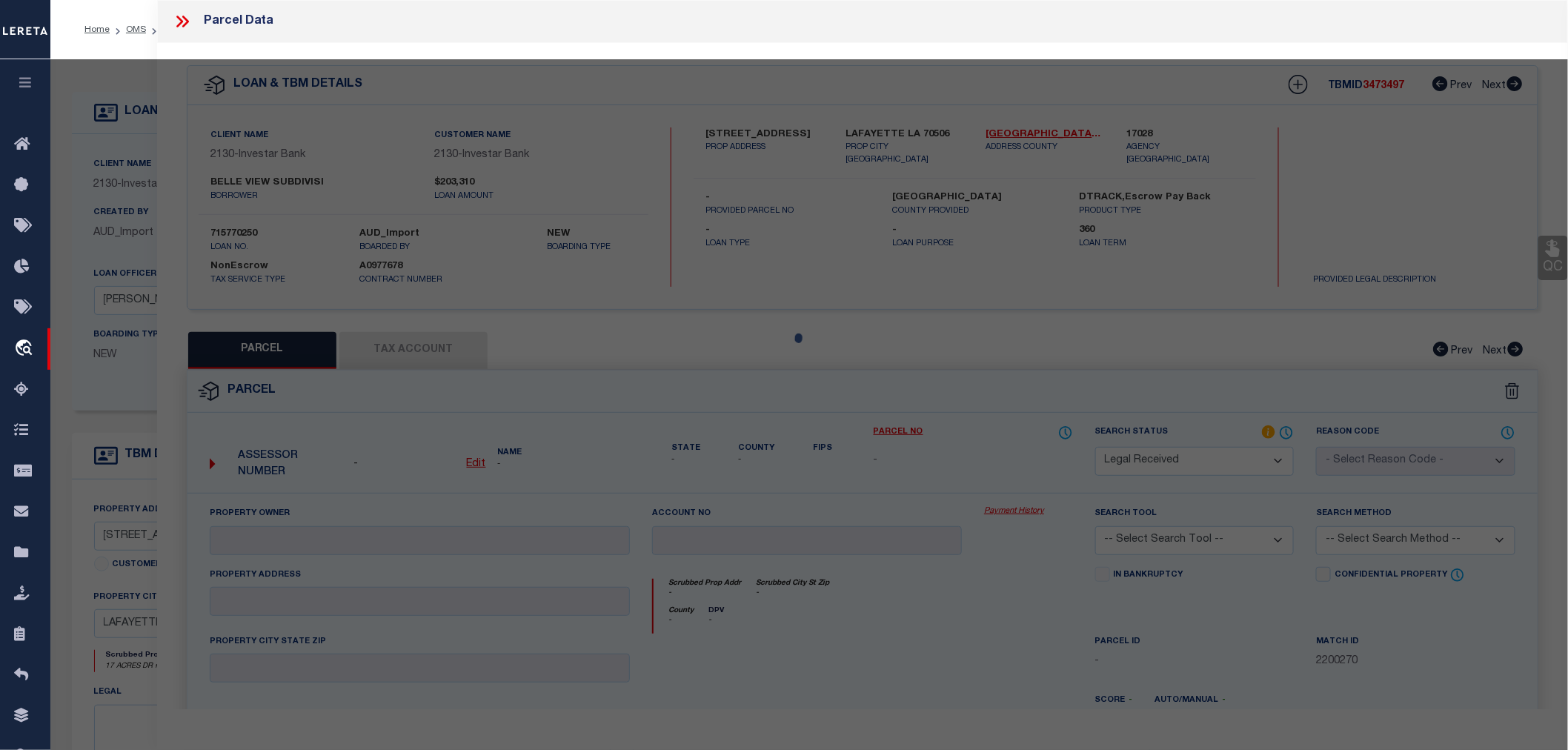
select select "AS"
checkbox input "false"
select select "RD"
checkbox input "false"
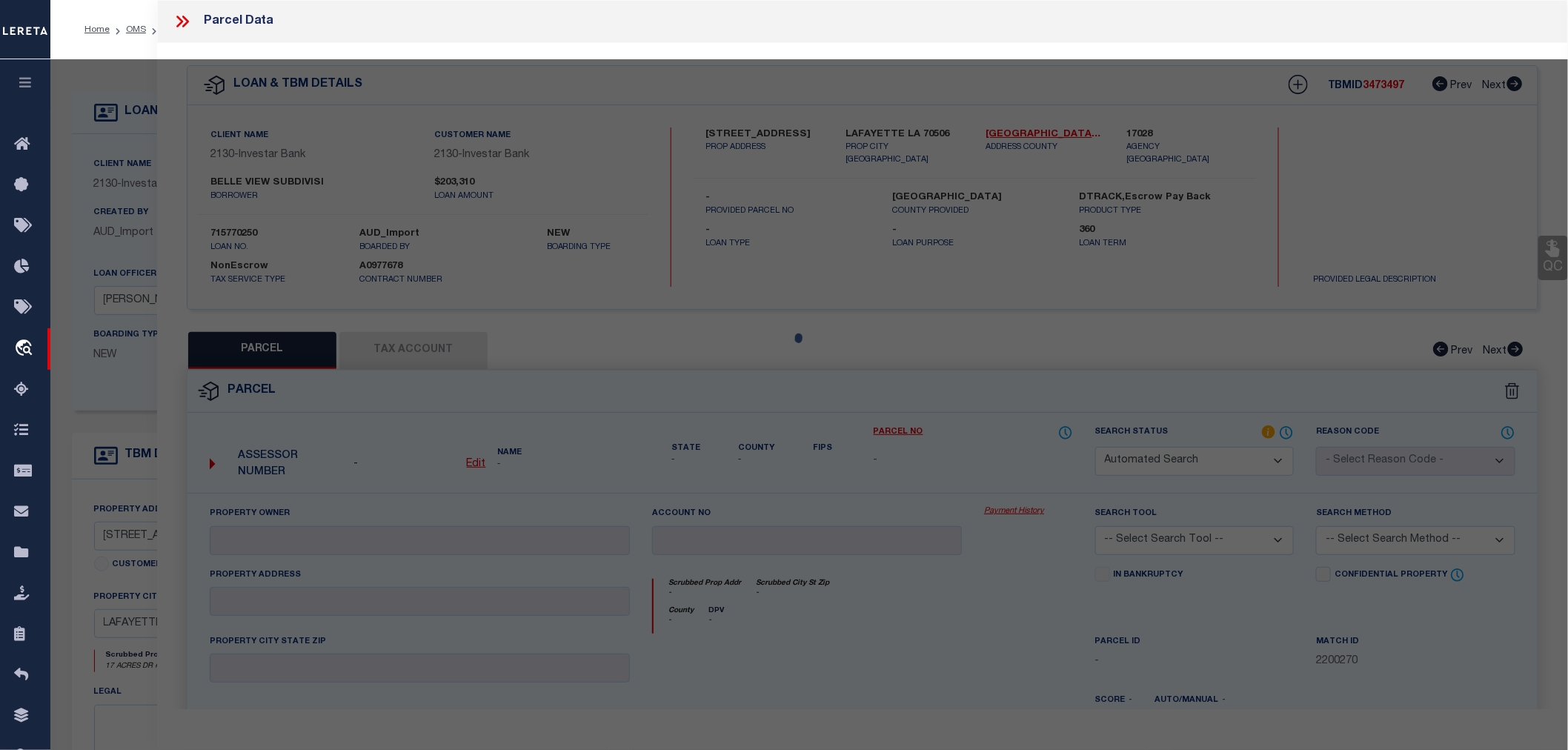
type textarea "Document uploaded that satisfies a legal requirement, changing from [GEOGRAPHIC…"
